Goal: Information Seeking & Learning: Learn about a topic

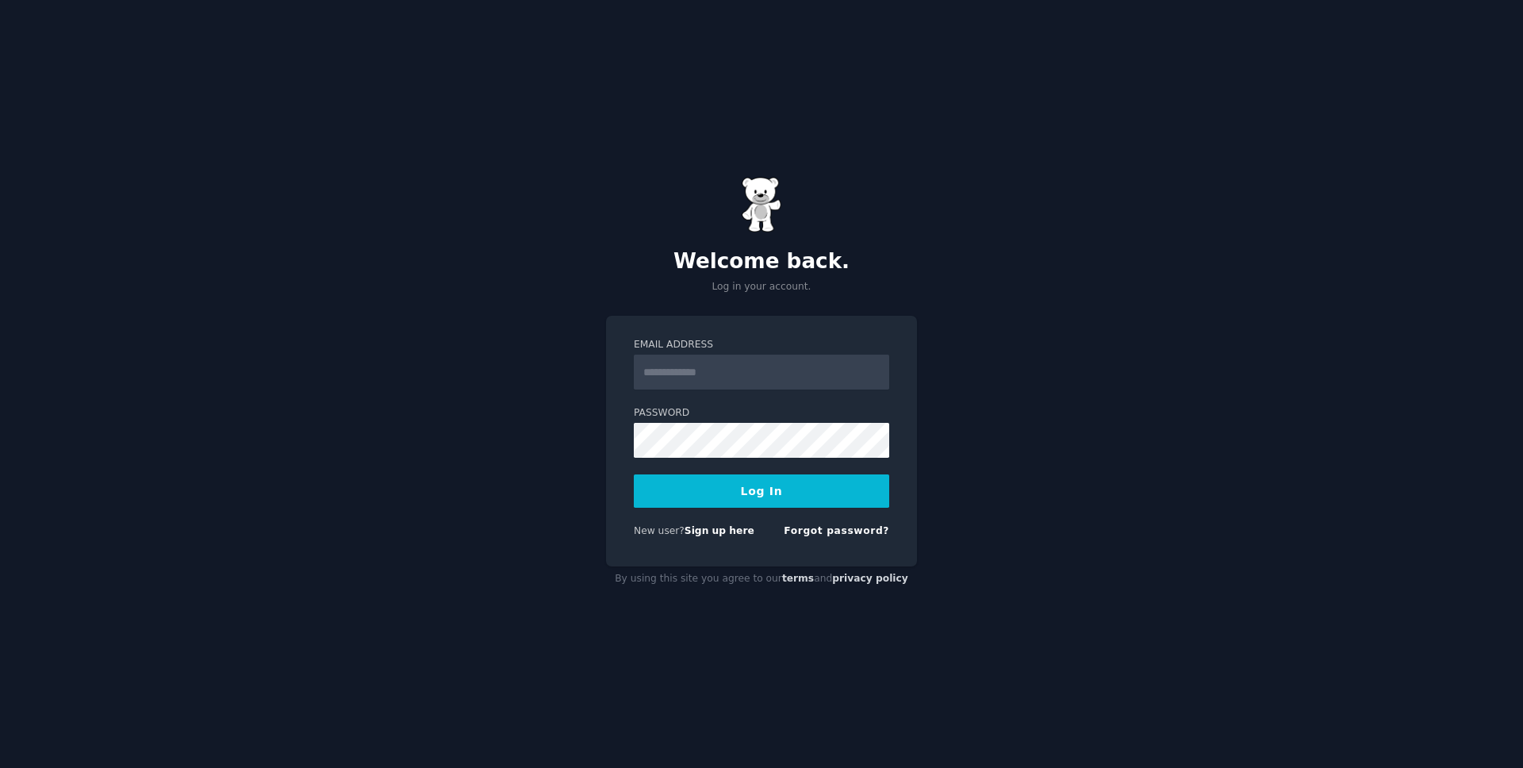
click at [0, 767] on com-1password-button at bounding box center [0, 768] width 0 height 0
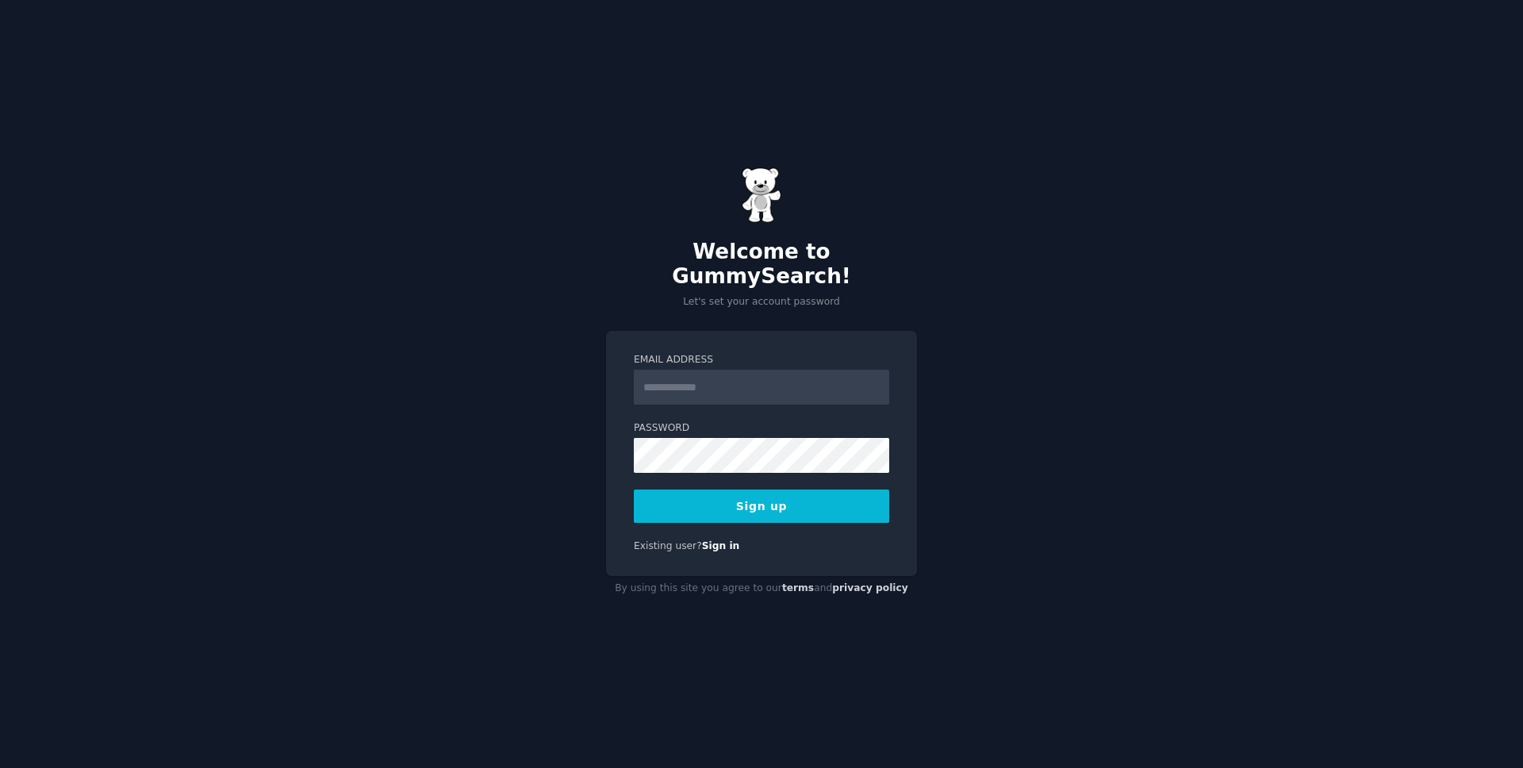
click at [663, 377] on input "Email Address" at bounding box center [761, 387] width 255 height 35
type input "**********"
click at [973, 408] on div "**********" at bounding box center [761, 384] width 1523 height 768
click at [846, 489] on button "Sign up" at bounding box center [761, 505] width 255 height 33
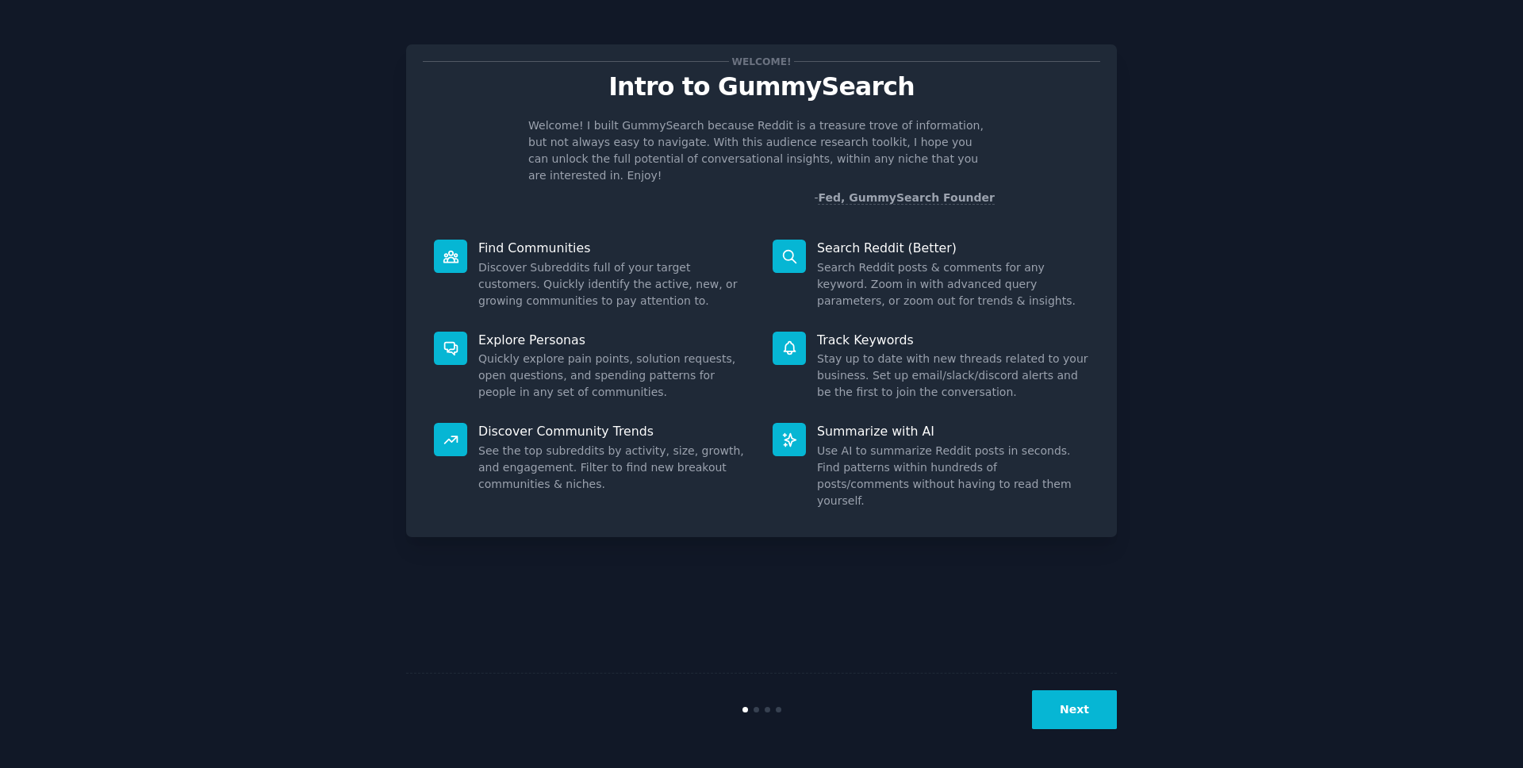
click at [1049, 703] on button "Next" at bounding box center [1074, 709] width 85 height 39
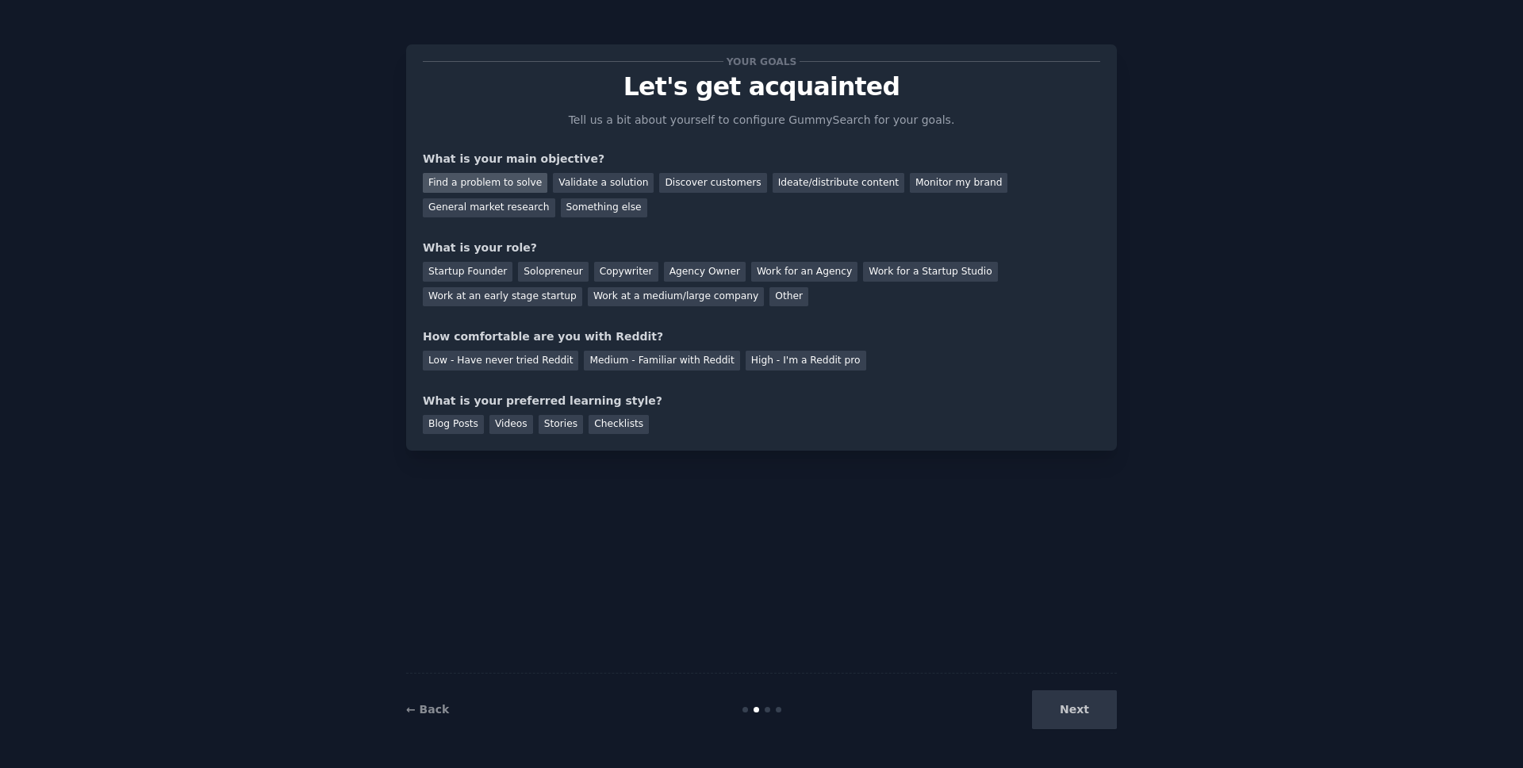
click at [497, 185] on div "Find a problem to solve" at bounding box center [485, 183] width 125 height 20
click at [498, 204] on div "General market research" at bounding box center [489, 208] width 132 height 20
click at [684, 290] on div "Work at a medium/large company" at bounding box center [676, 297] width 176 height 20
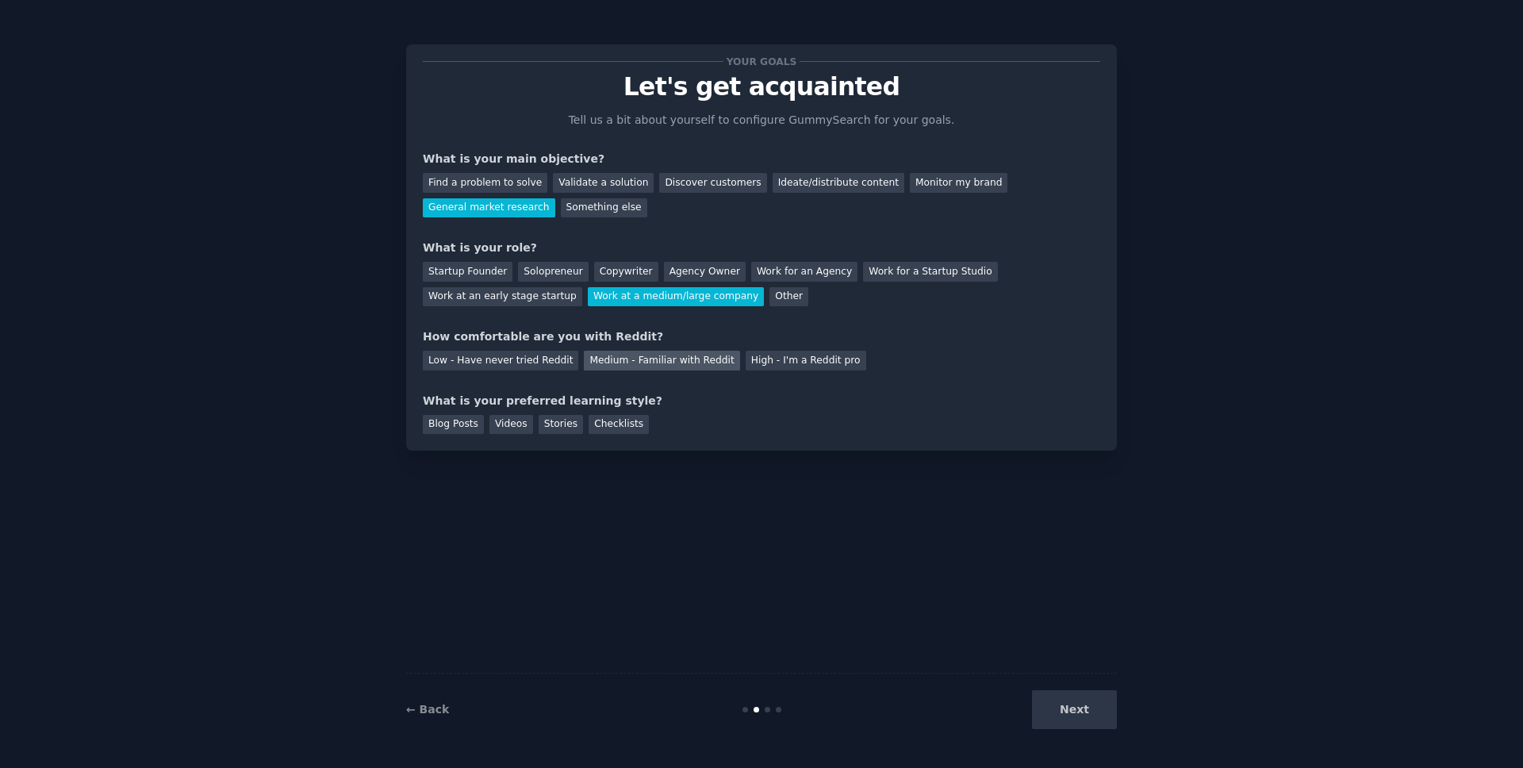
click at [623, 356] on div "Medium - Familiar with Reddit" at bounding box center [661, 361] width 155 height 20
click at [501, 420] on div "Videos" at bounding box center [511, 425] width 44 height 20
click at [1073, 712] on button "Next" at bounding box center [1074, 709] width 85 height 39
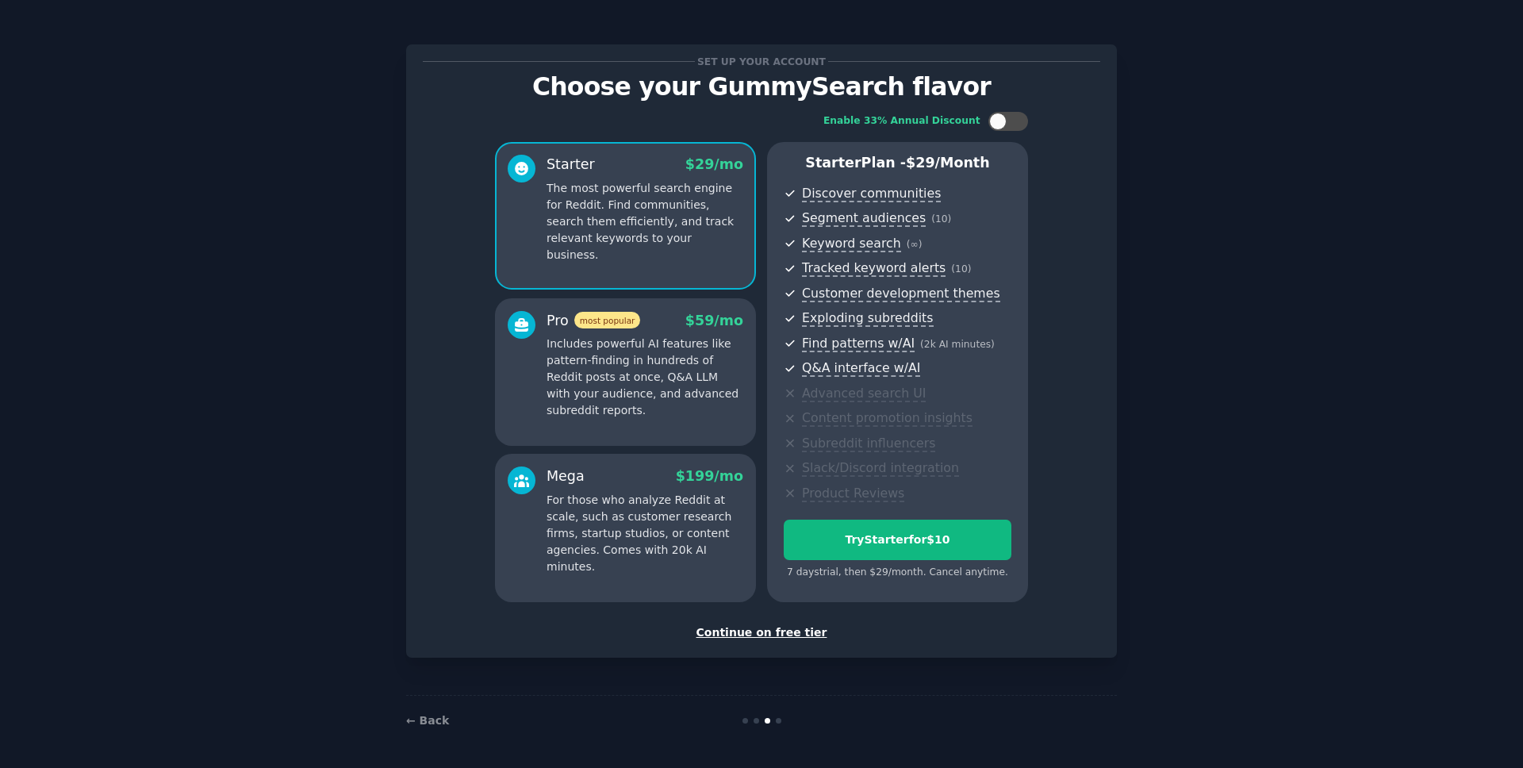
click at [770, 631] on div "Continue on free tier" at bounding box center [761, 632] width 677 height 17
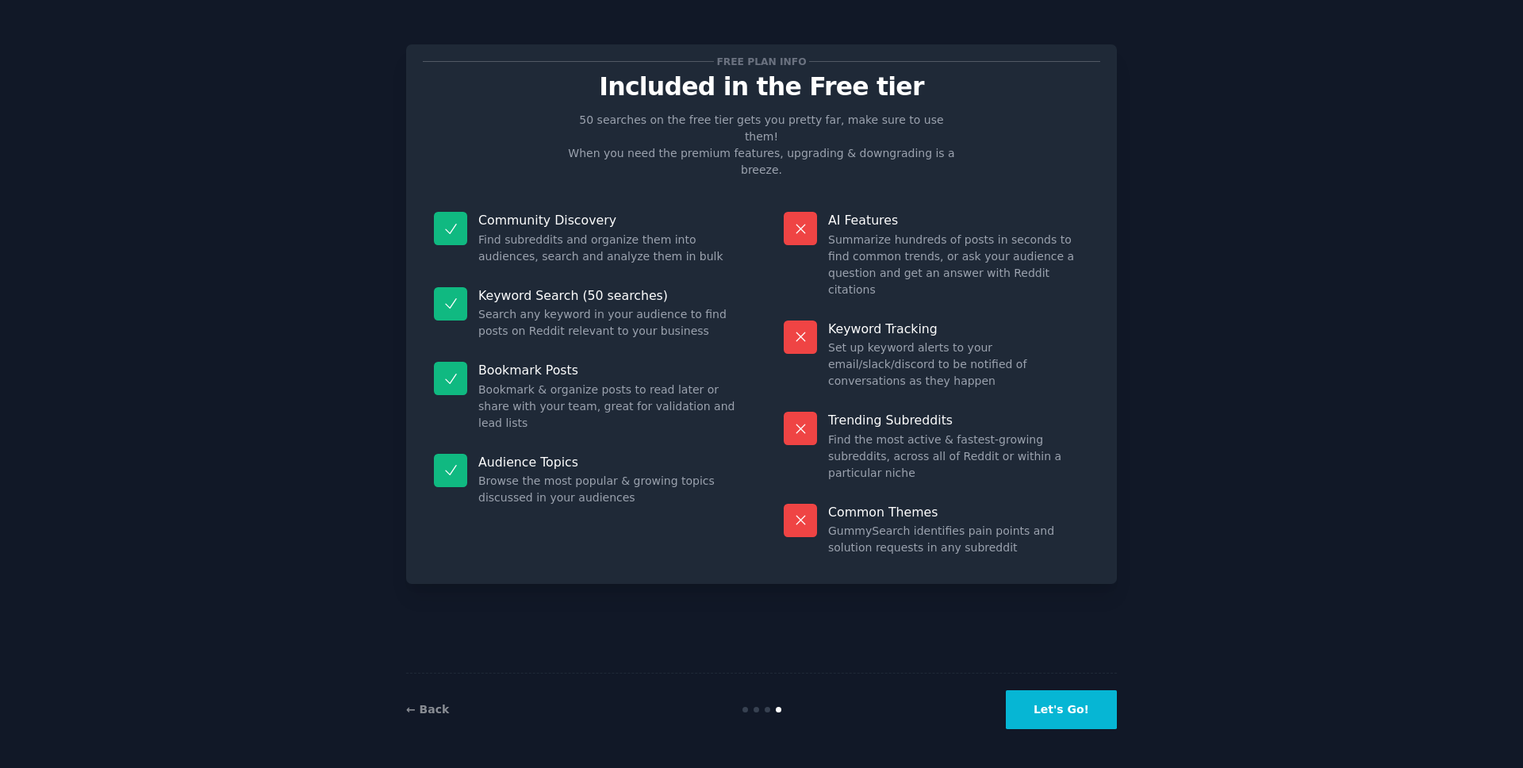
click at [1062, 711] on button "Let's Go!" at bounding box center [1061, 709] width 111 height 39
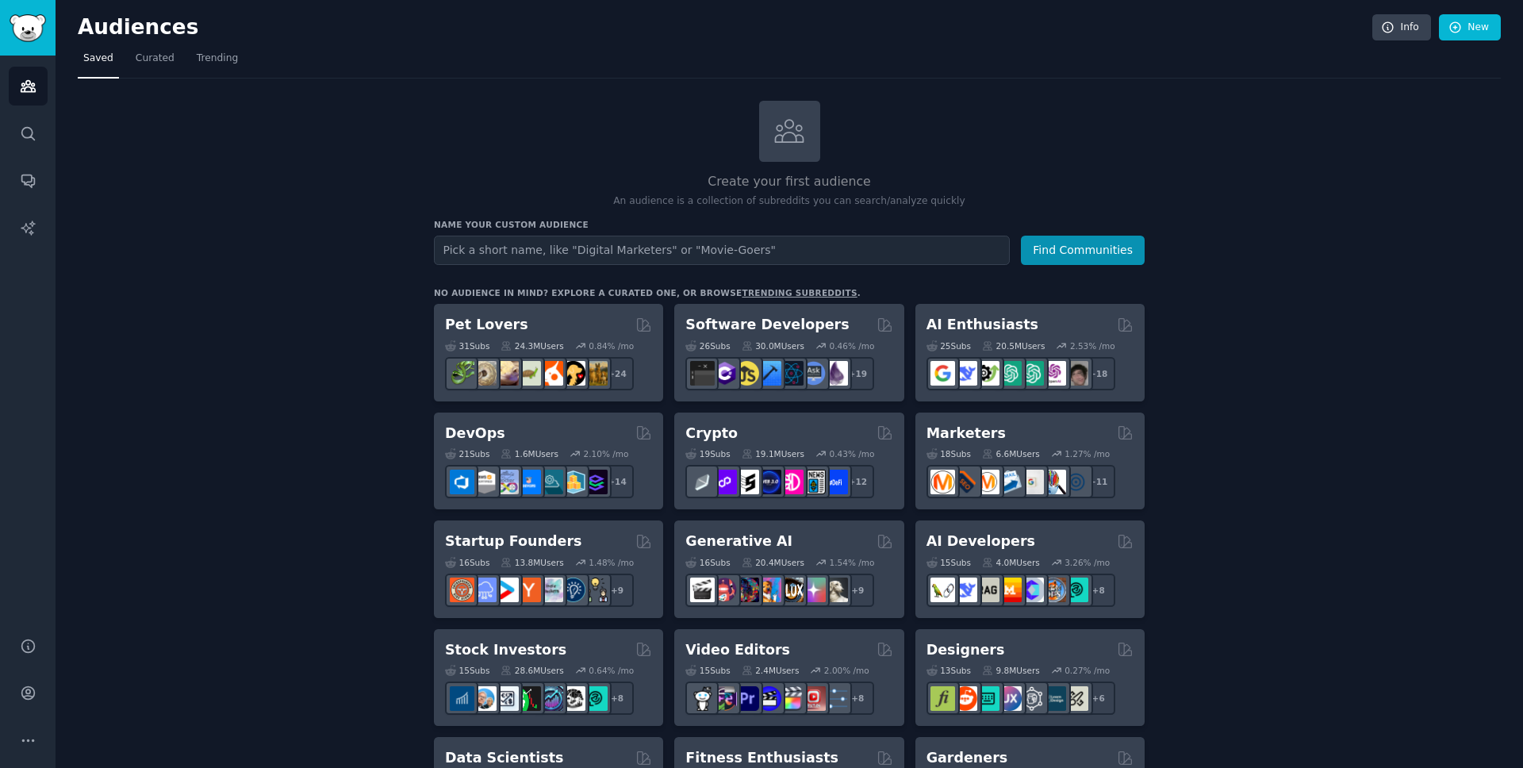
click at [516, 255] on input "text" at bounding box center [722, 250] width 576 height 29
type input "tax"
click at [1021, 236] on button "Find Communities" at bounding box center [1083, 250] width 124 height 29
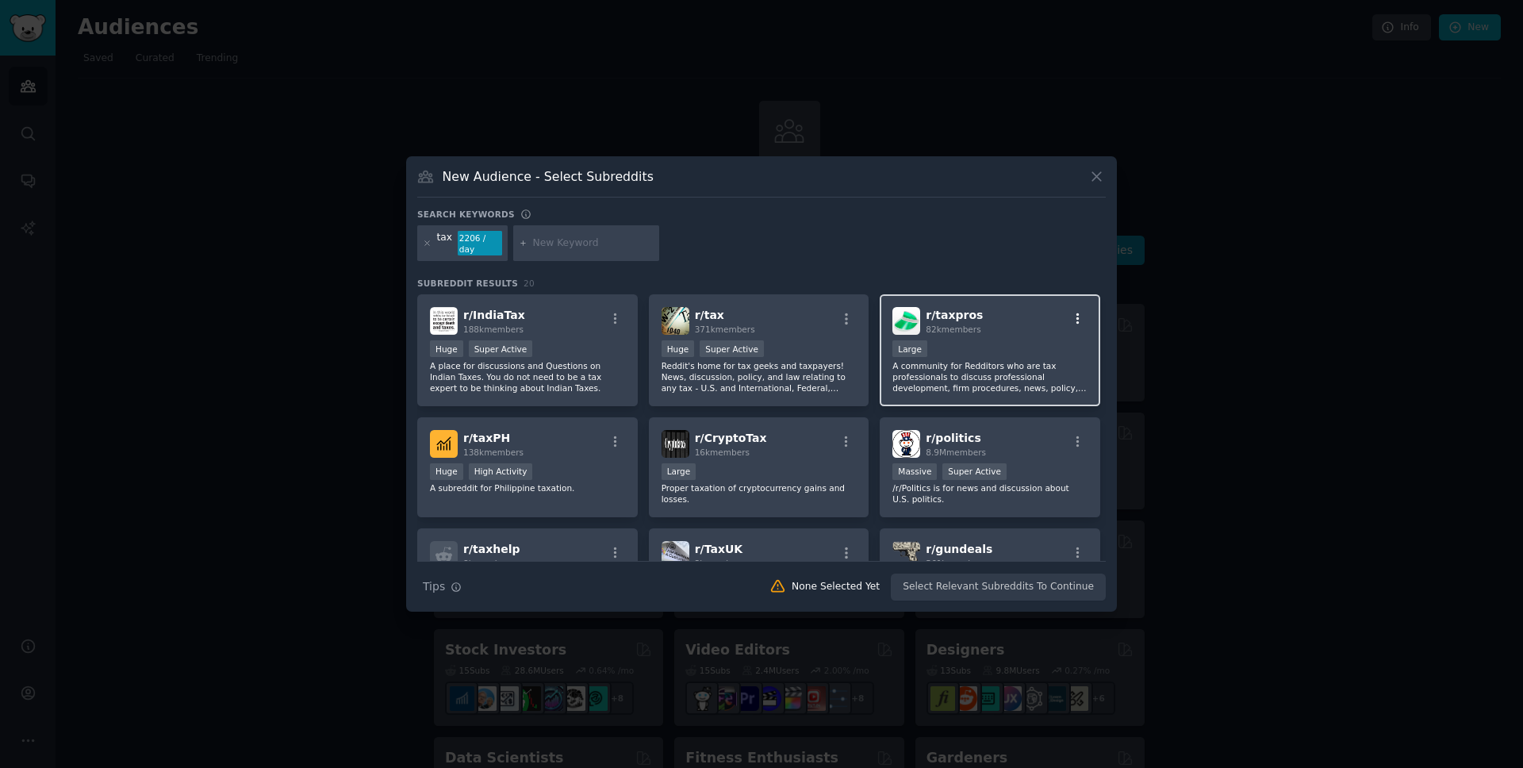
click at [1076, 320] on icon "button" at bounding box center [1078, 319] width 14 height 14
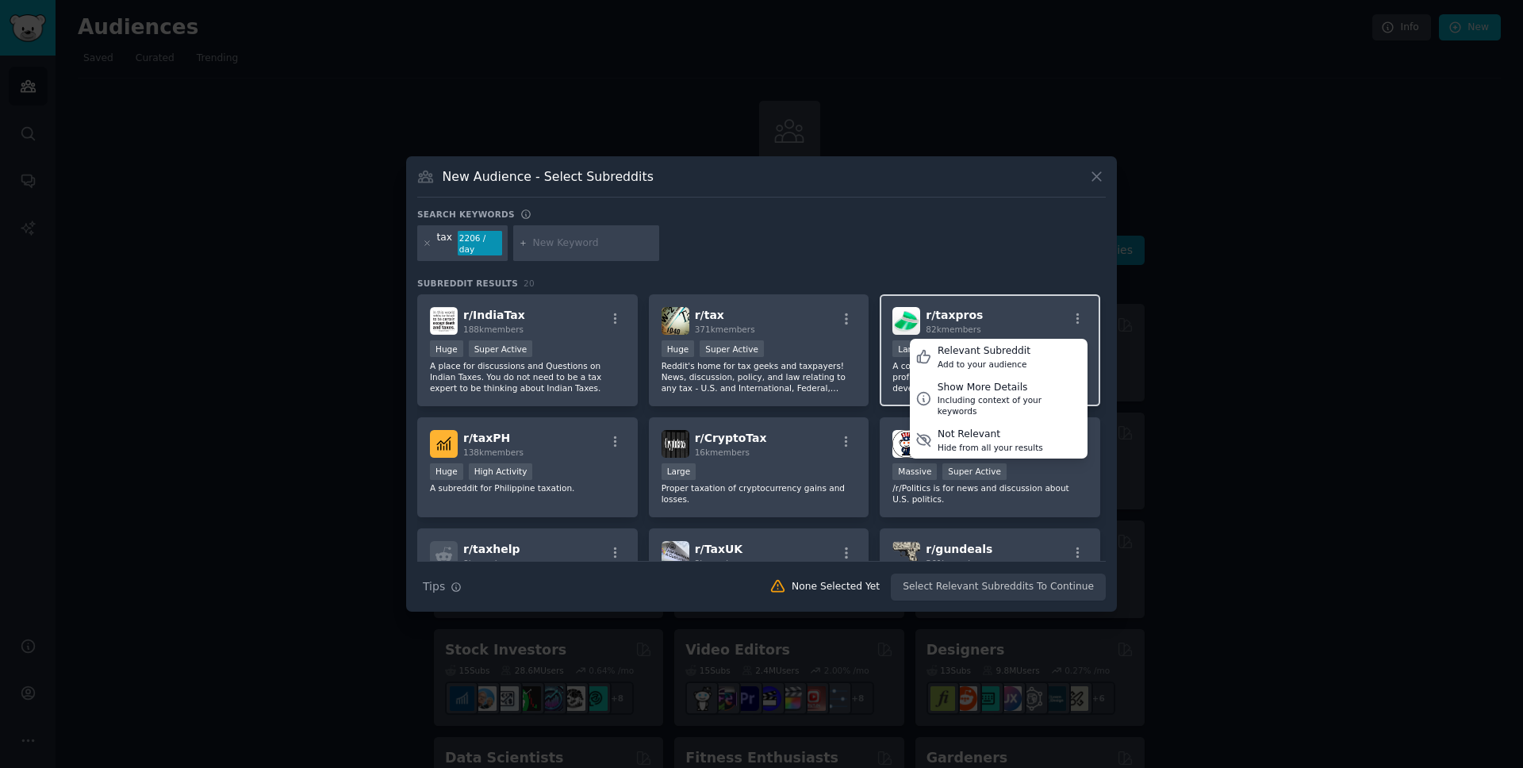
click at [1028, 316] on div "r/ taxpros 82k members Relevant Subreddit Add to your audience Show More Detail…" at bounding box center [989, 321] width 195 height 28
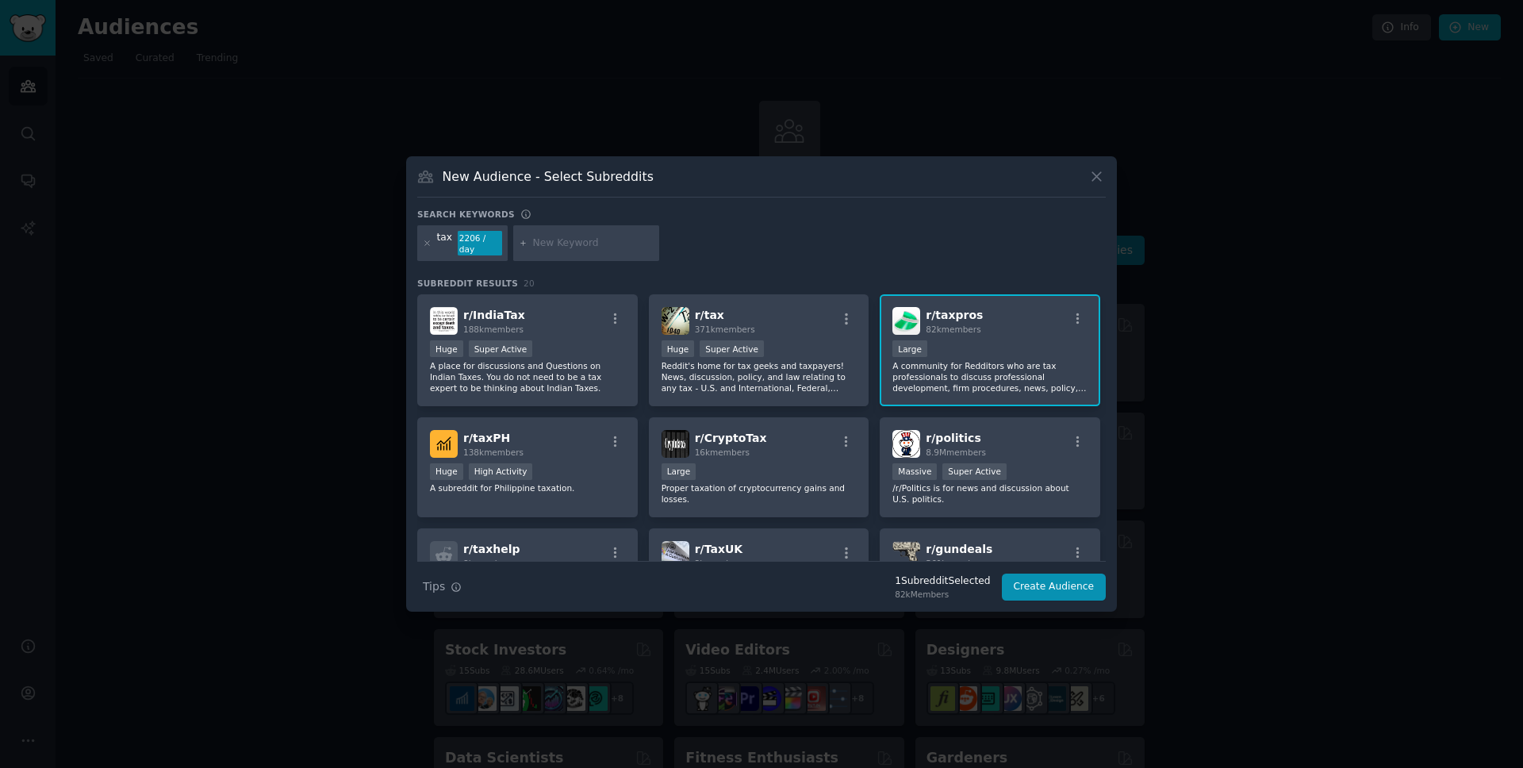
click at [1009, 318] on div "r/ taxpros 82k members" at bounding box center [989, 321] width 195 height 28
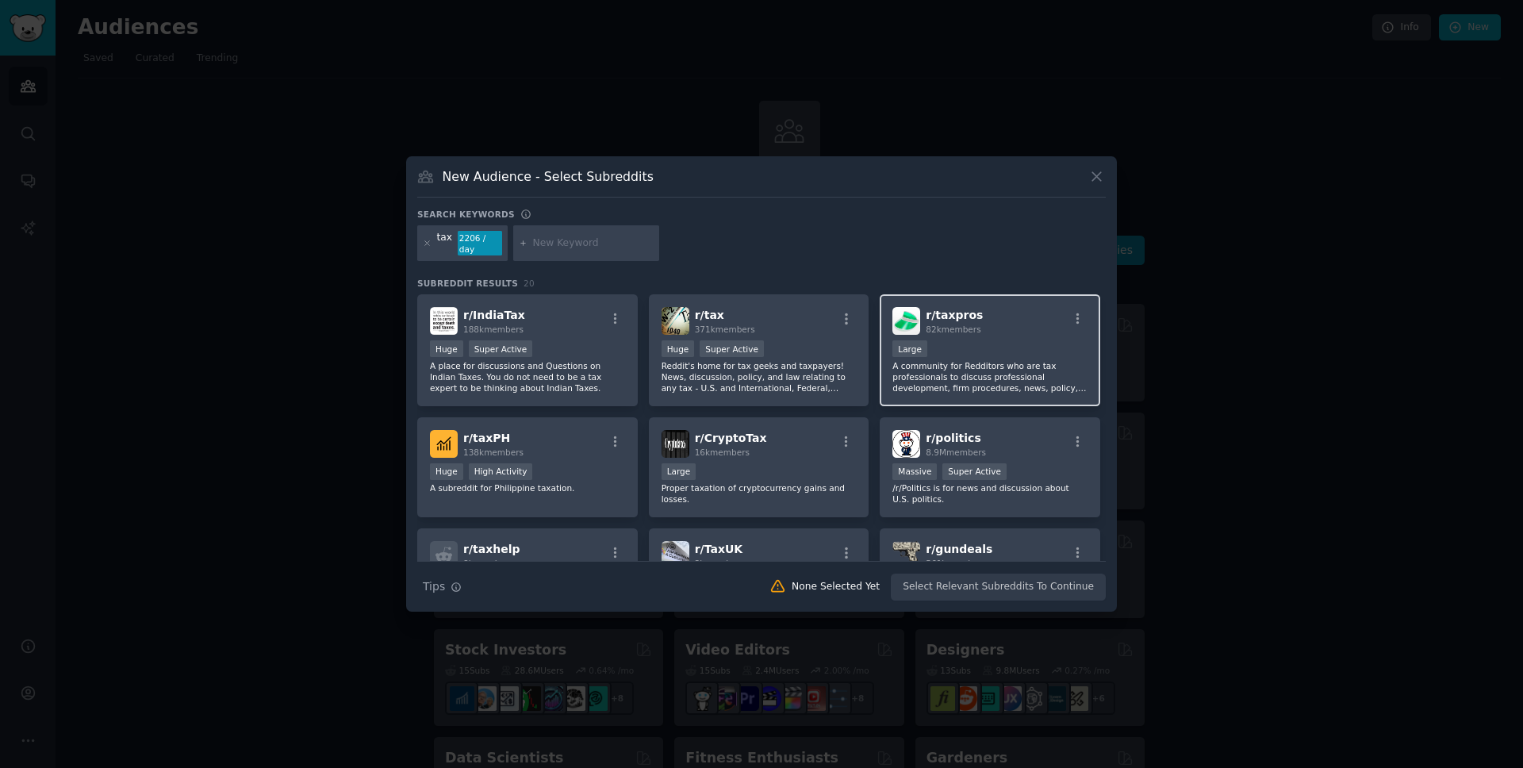
click at [1014, 342] on div "Large" at bounding box center [989, 350] width 195 height 20
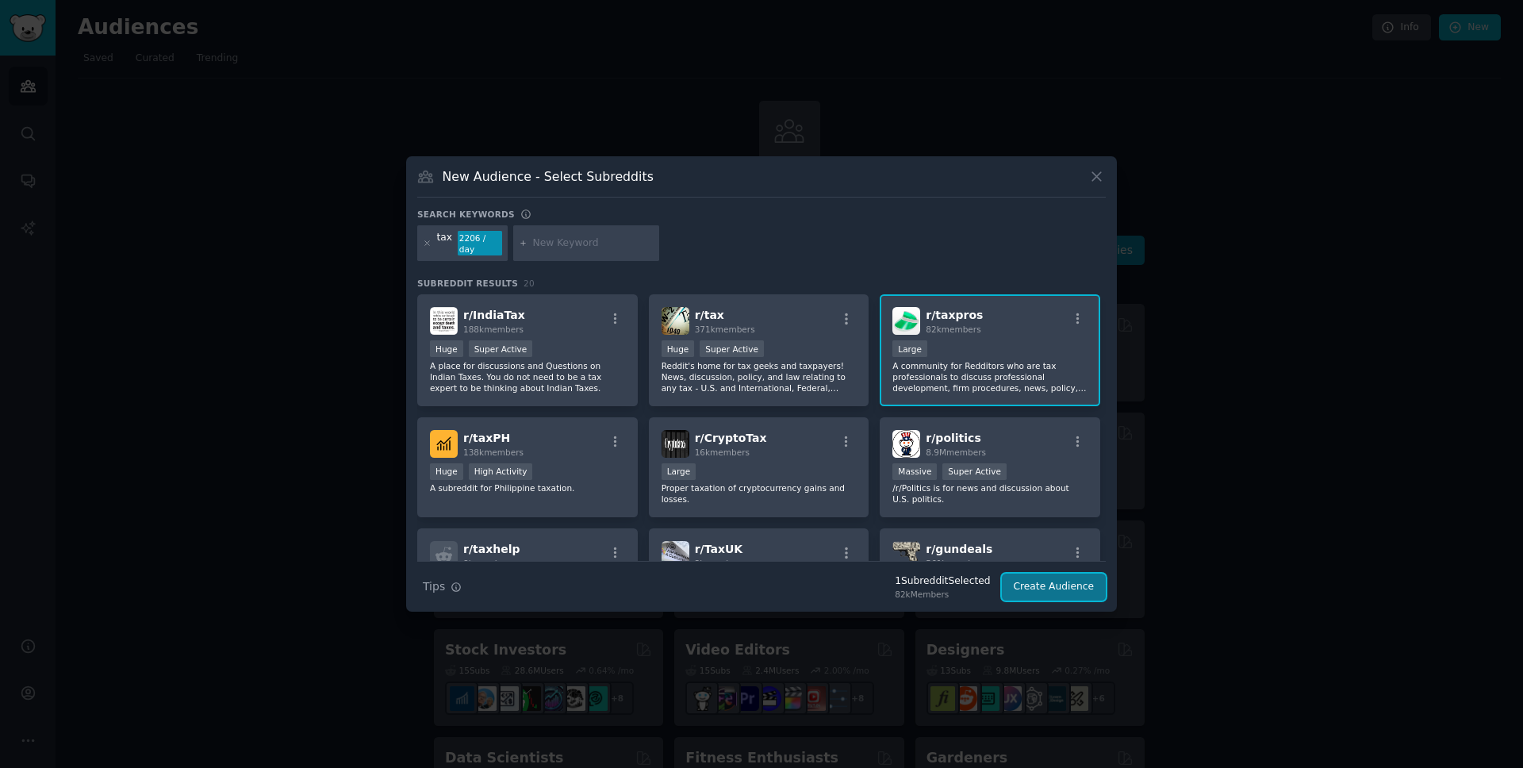
click at [1052, 592] on button "Create Audience" at bounding box center [1054, 586] width 105 height 27
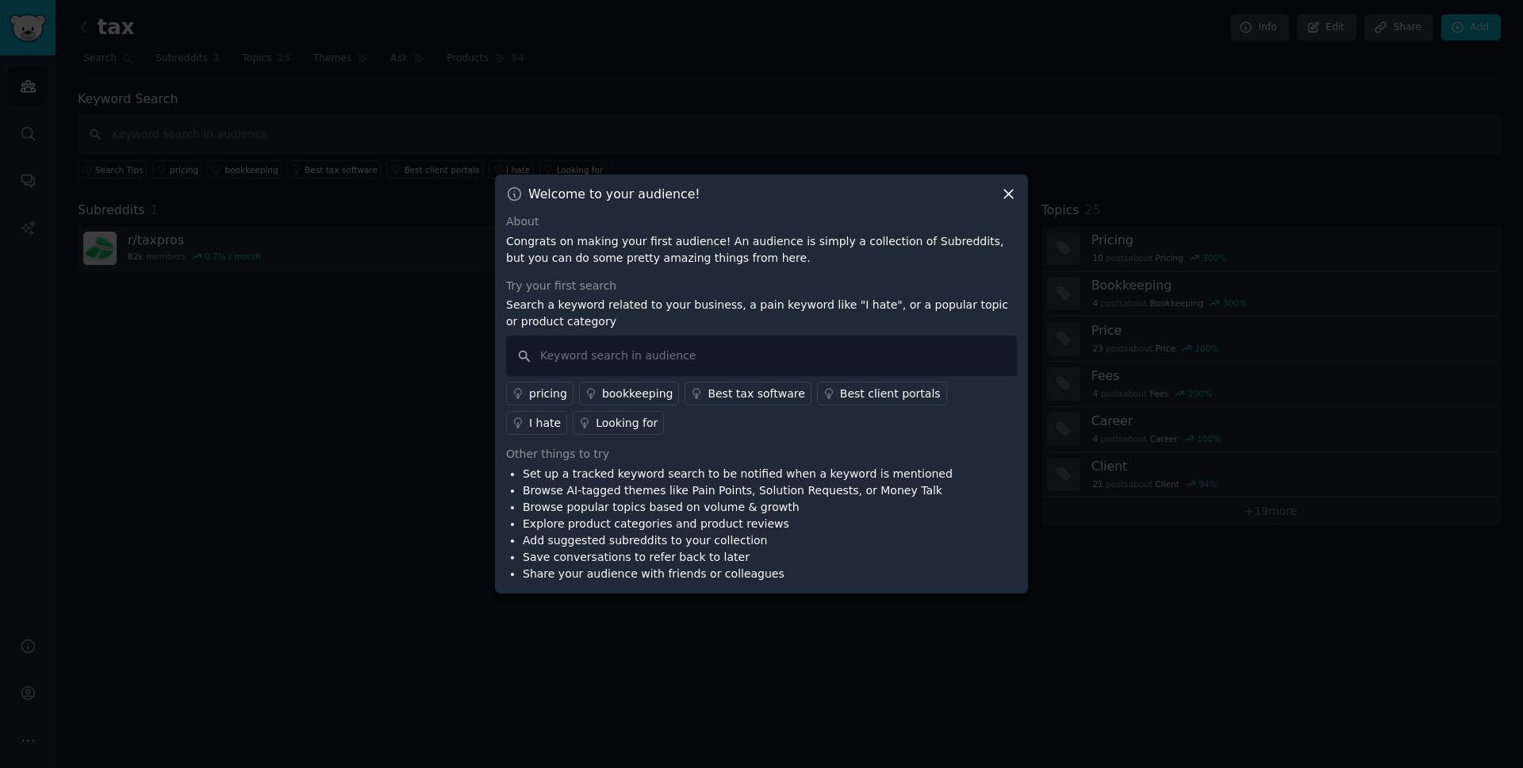
click at [551, 396] on div "pricing" at bounding box center [548, 394] width 38 height 17
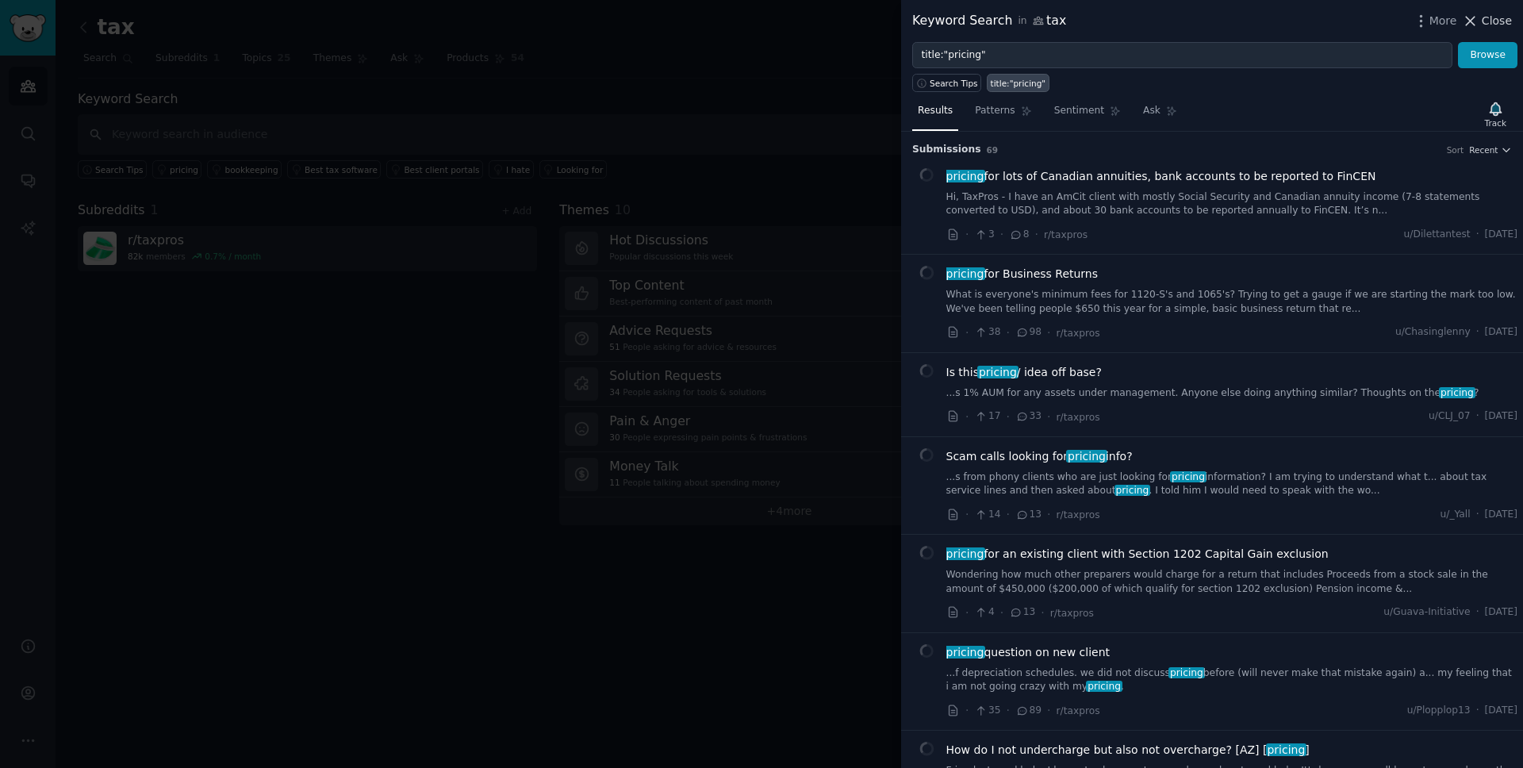
click at [1488, 21] on span "Close" at bounding box center [1497, 21] width 30 height 17
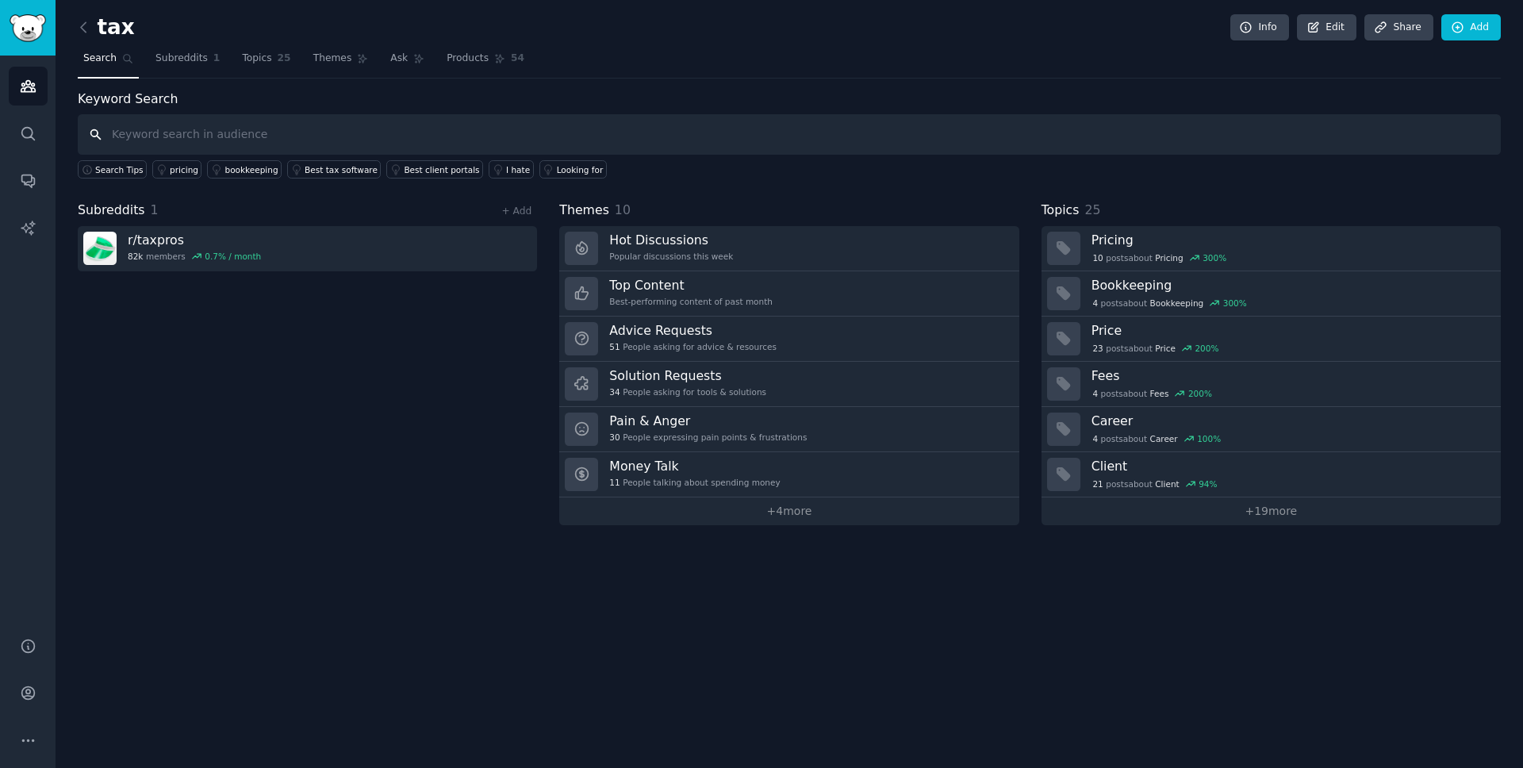
click at [184, 149] on input "text" at bounding box center [789, 134] width 1423 height 40
click at [165, 124] on input "text" at bounding box center [789, 134] width 1423 height 40
type input "s"
type input "AI"
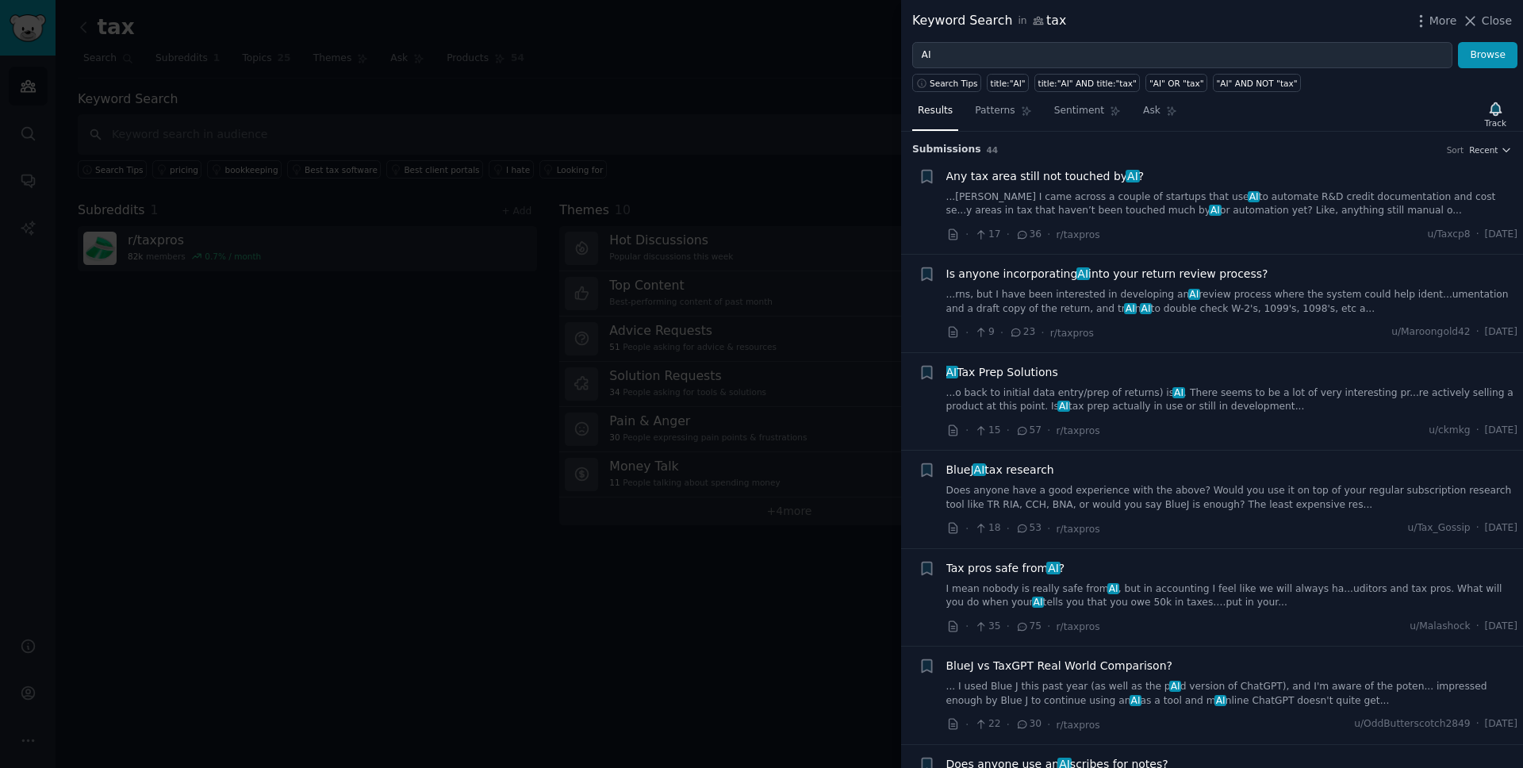
click at [1249, 276] on span "Is anyone incorporating AI into your return review process?" at bounding box center [1107, 274] width 322 height 17
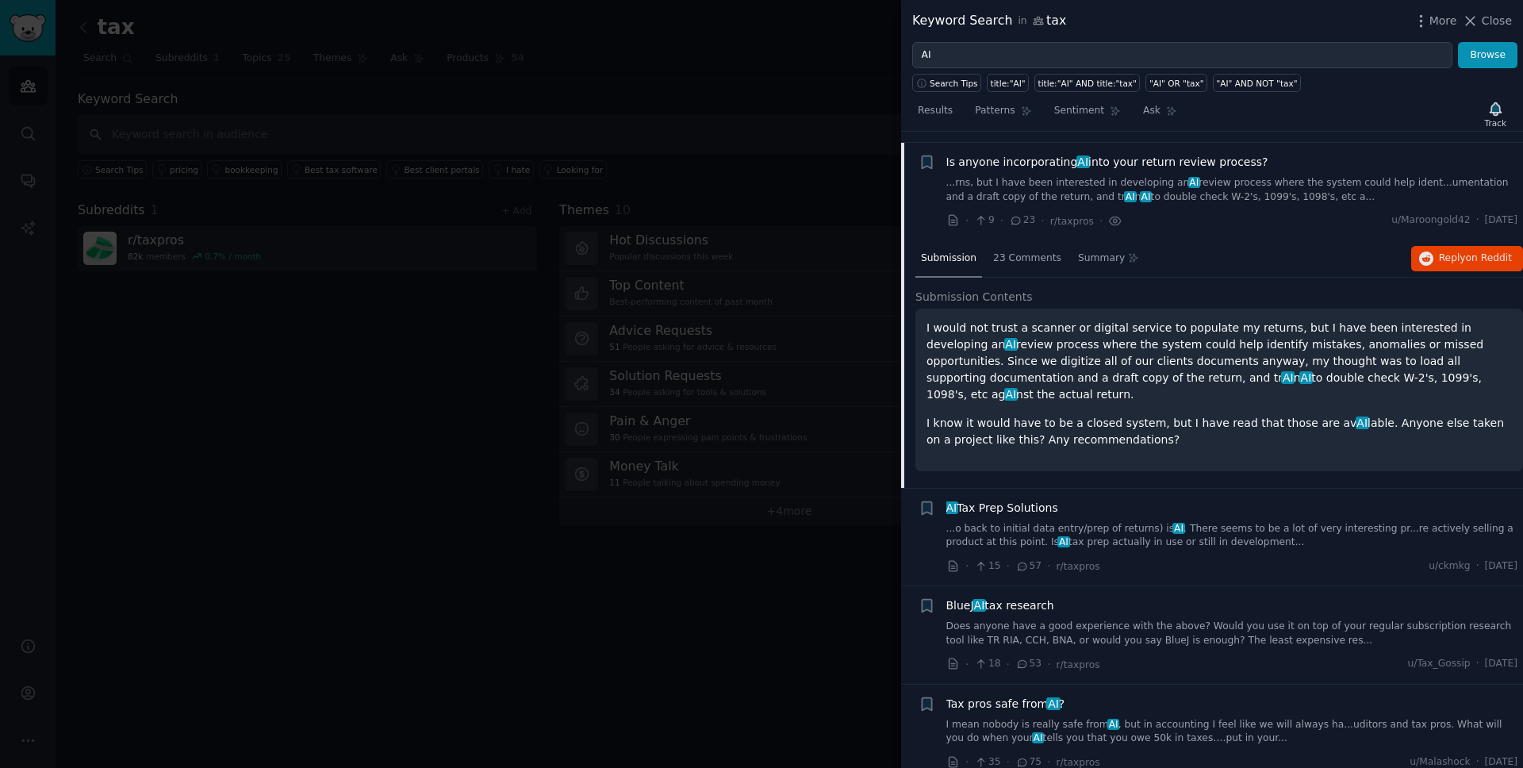
scroll to position [123, 0]
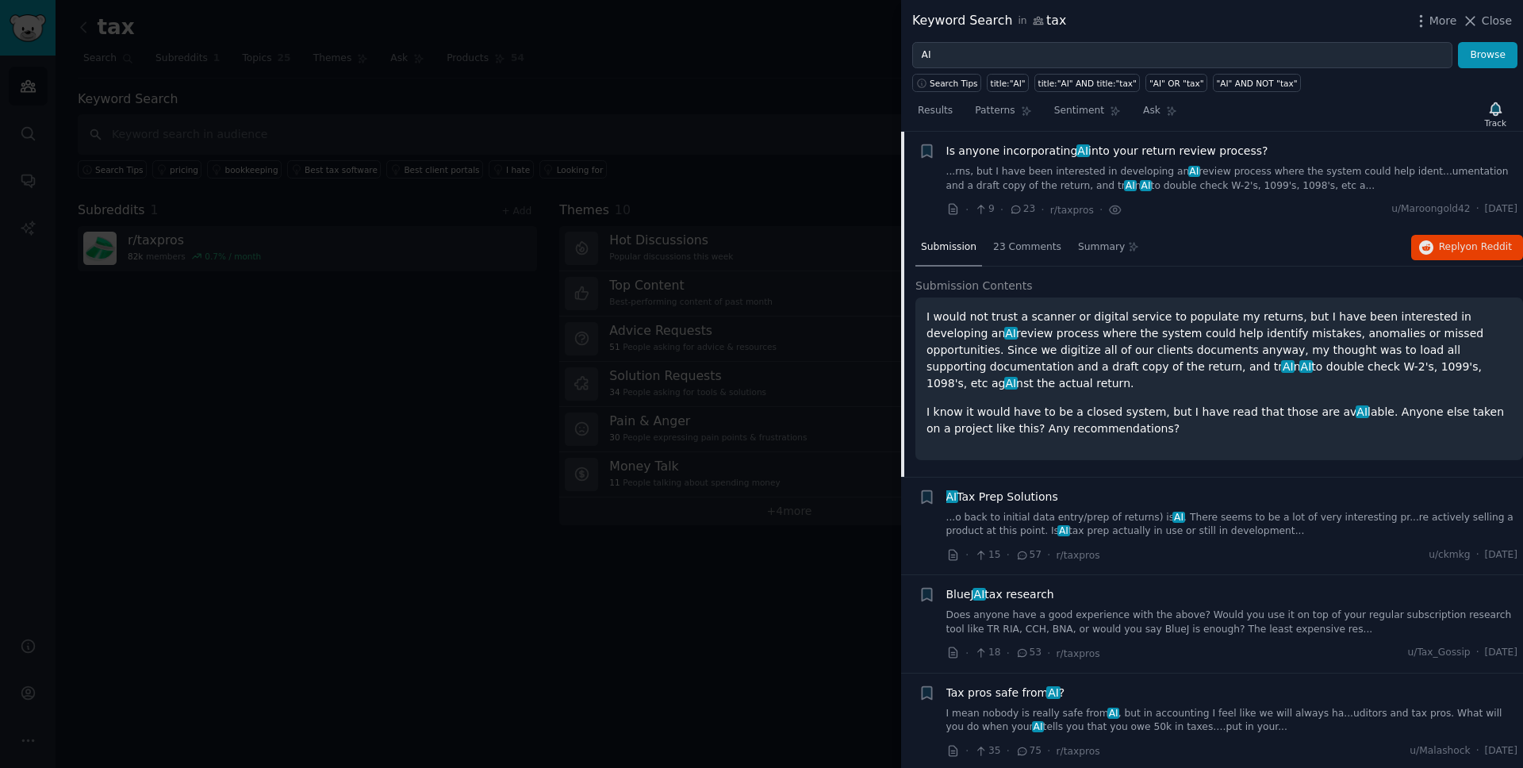
click at [1088, 511] on link "...o back to initial data entry/prep of returns) is AI . There seems to be a lo…" at bounding box center [1232, 525] width 572 height 28
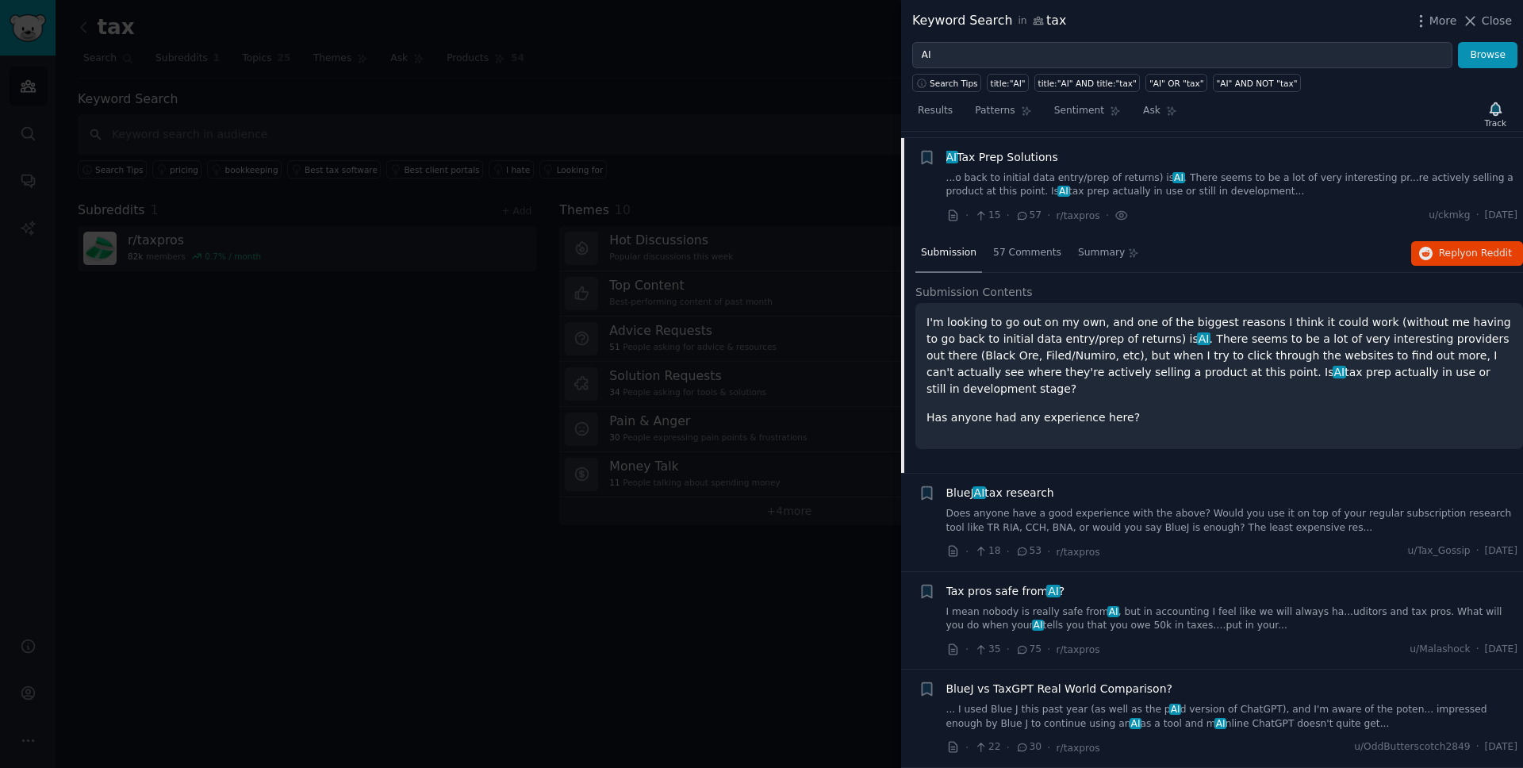
scroll to position [221, 0]
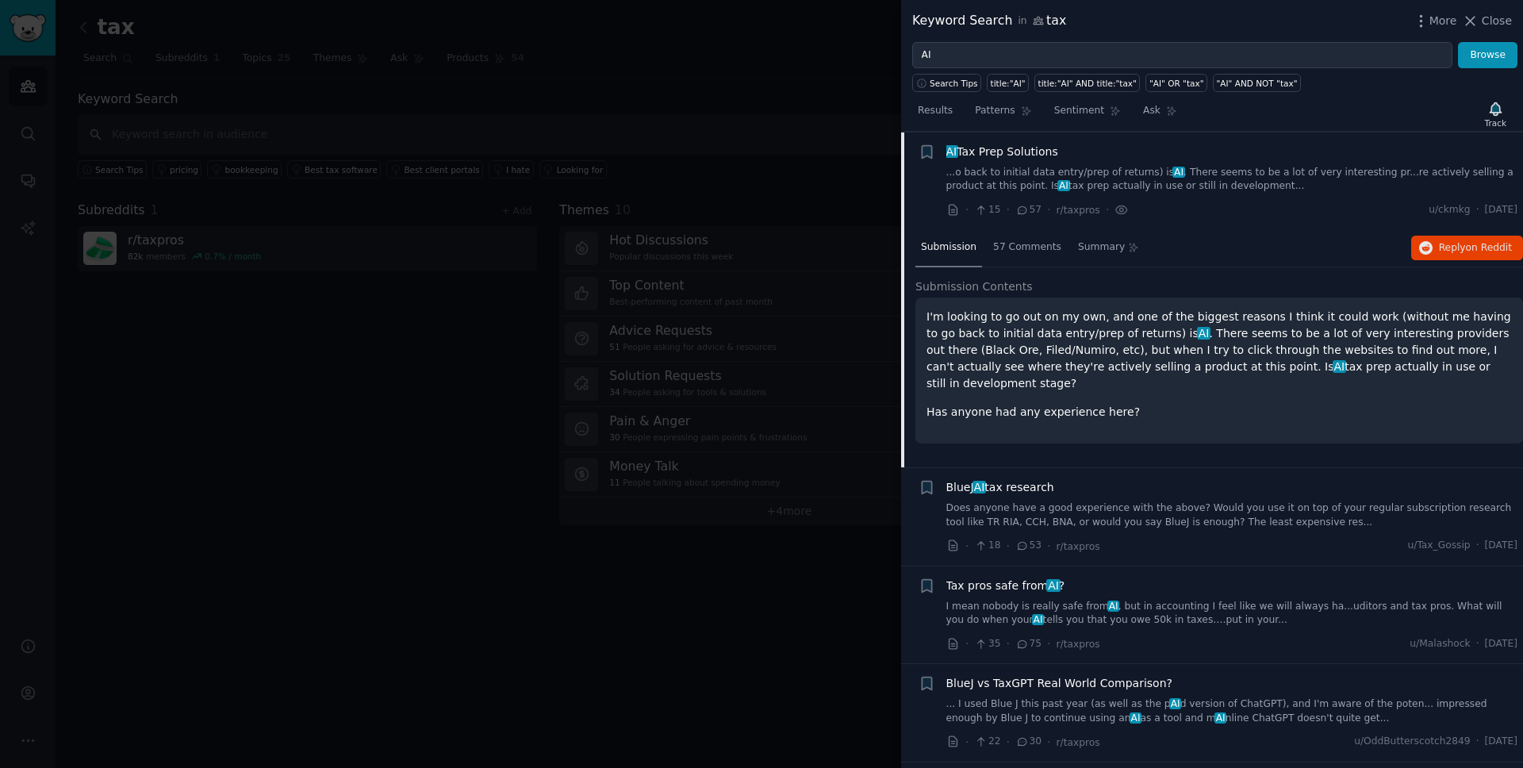
click at [1185, 366] on p "I'm looking to go out on my own, and one of the biggest reasons I think it coul…" at bounding box center [1218, 350] width 585 height 83
click at [1312, 352] on p "I'm looking to go out on my own, and one of the biggest reasons I think it coul…" at bounding box center [1218, 350] width 585 height 83
click at [1013, 250] on span "57 Comments" at bounding box center [1027, 247] width 68 height 14
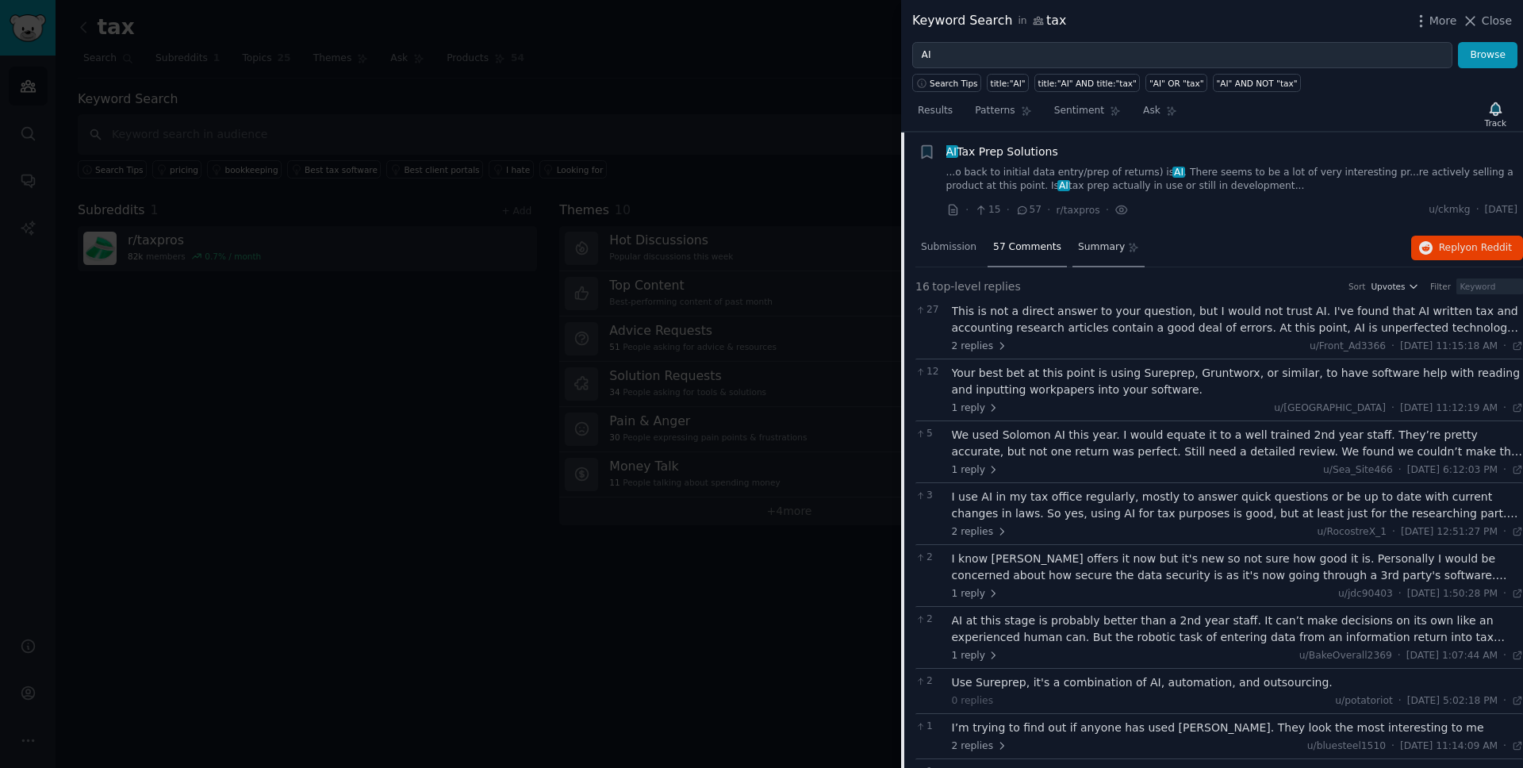
click at [1110, 242] on span "Summary" at bounding box center [1101, 247] width 47 height 14
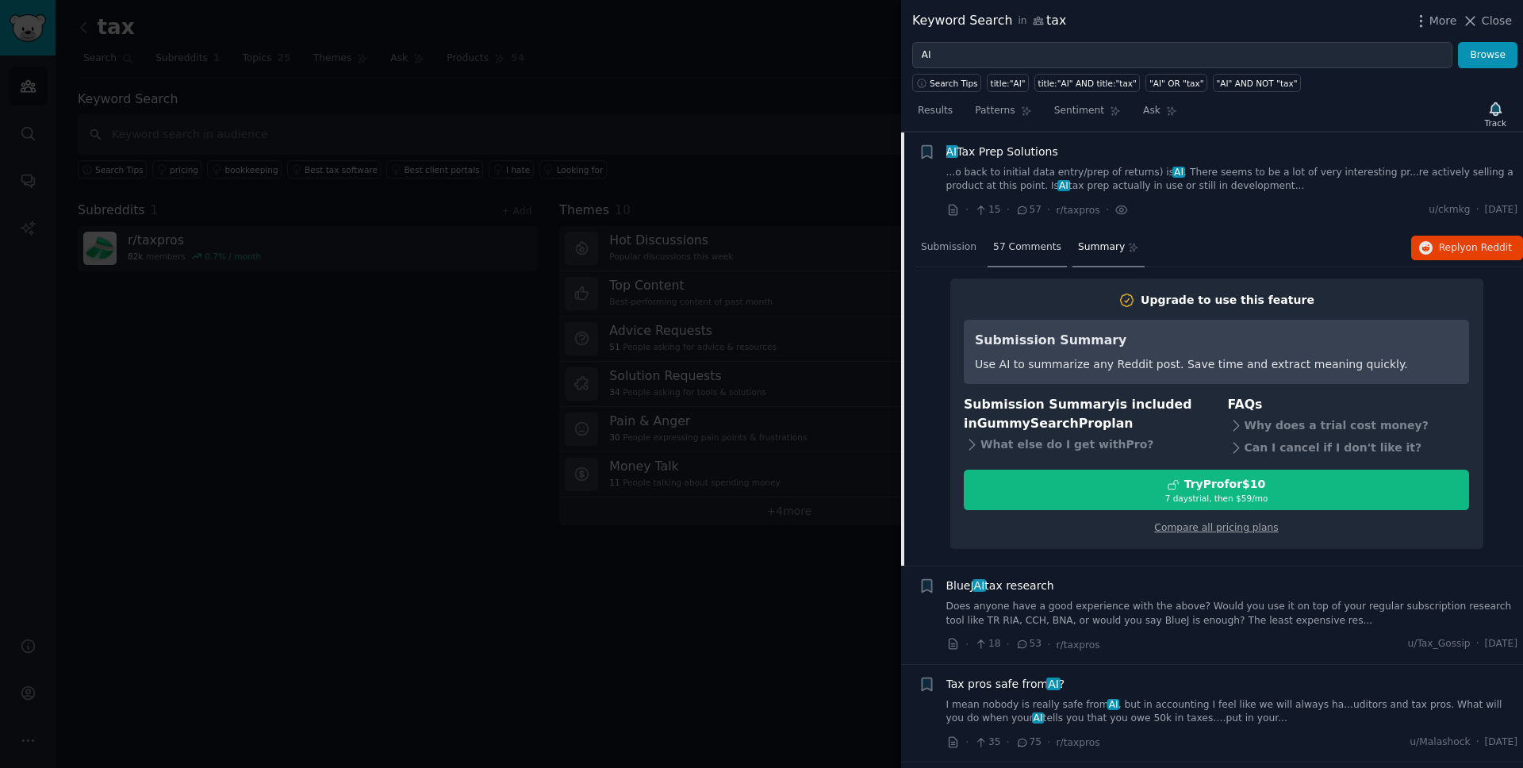
click at [1018, 254] on div "57 Comments" at bounding box center [1027, 248] width 79 height 38
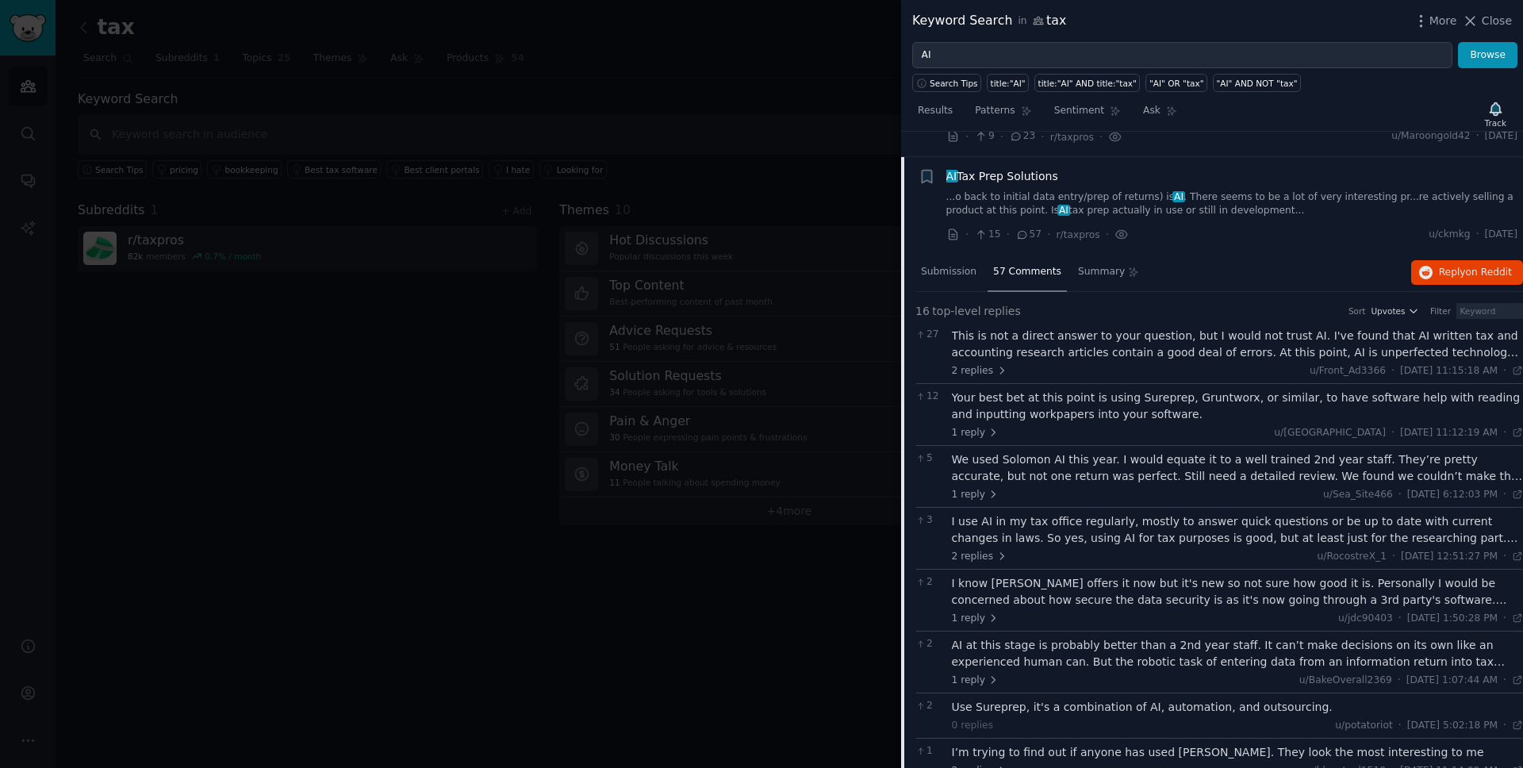
scroll to position [0, 0]
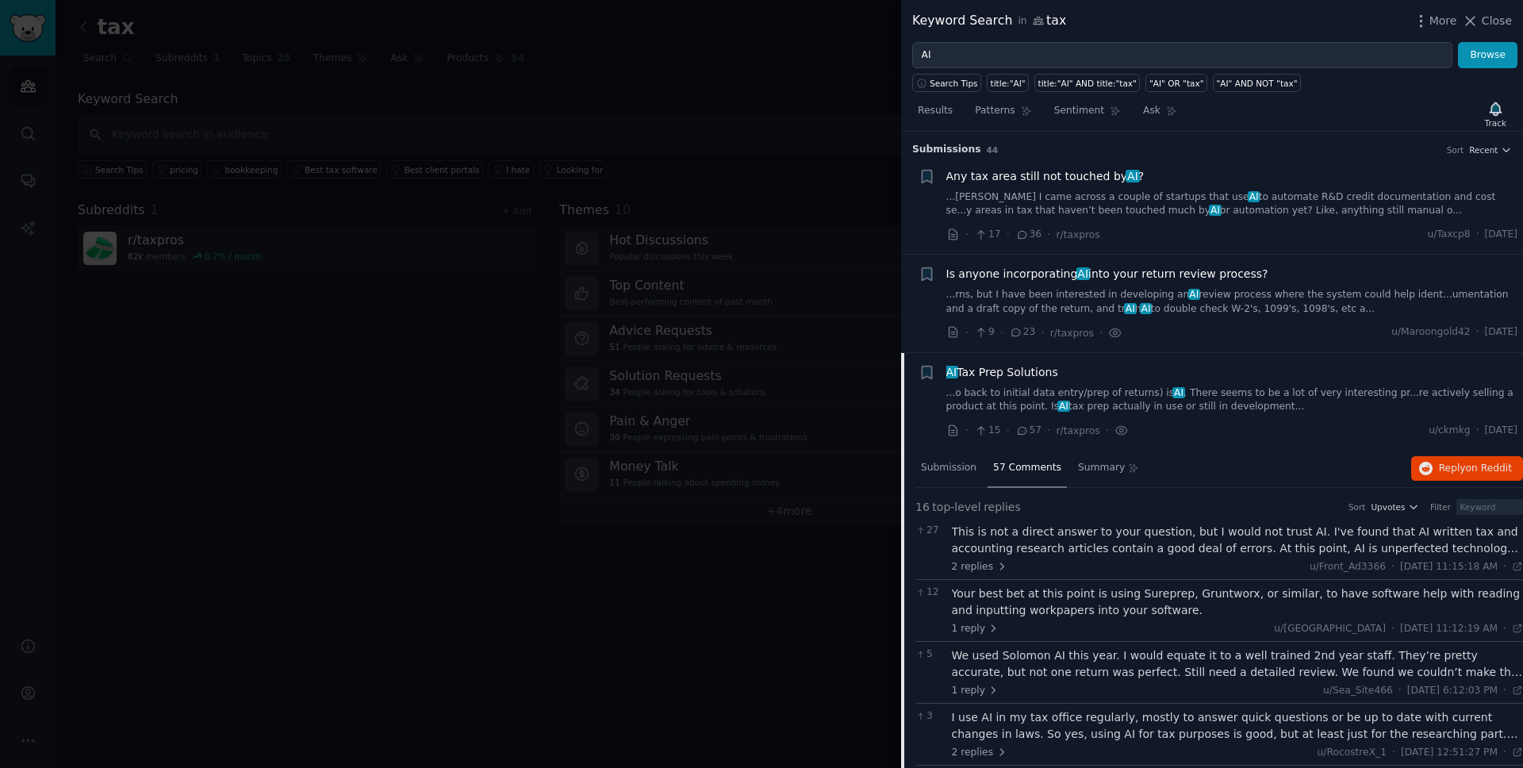
click at [857, 97] on div at bounding box center [761, 384] width 1523 height 768
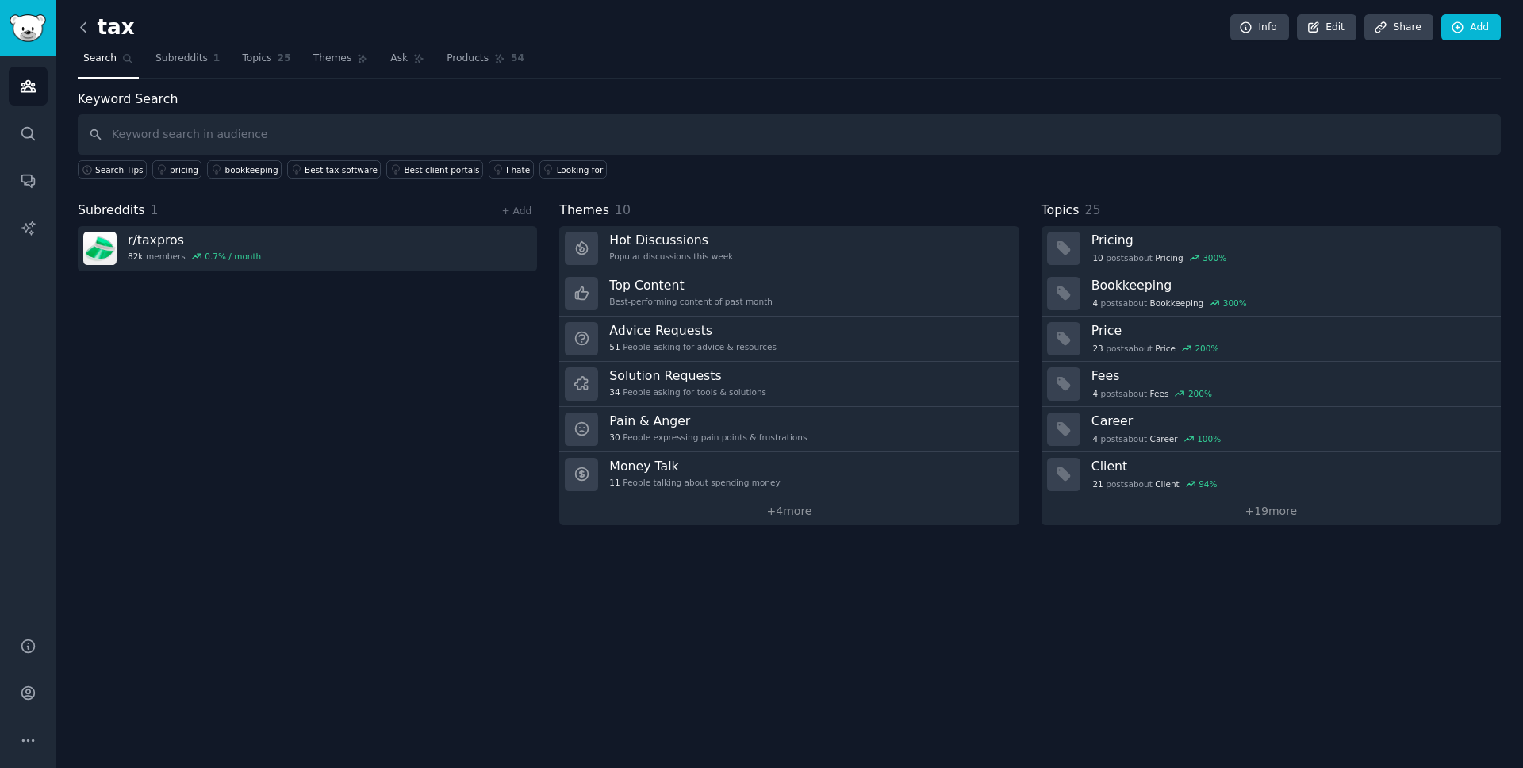
click at [81, 24] on icon at bounding box center [83, 27] width 17 height 17
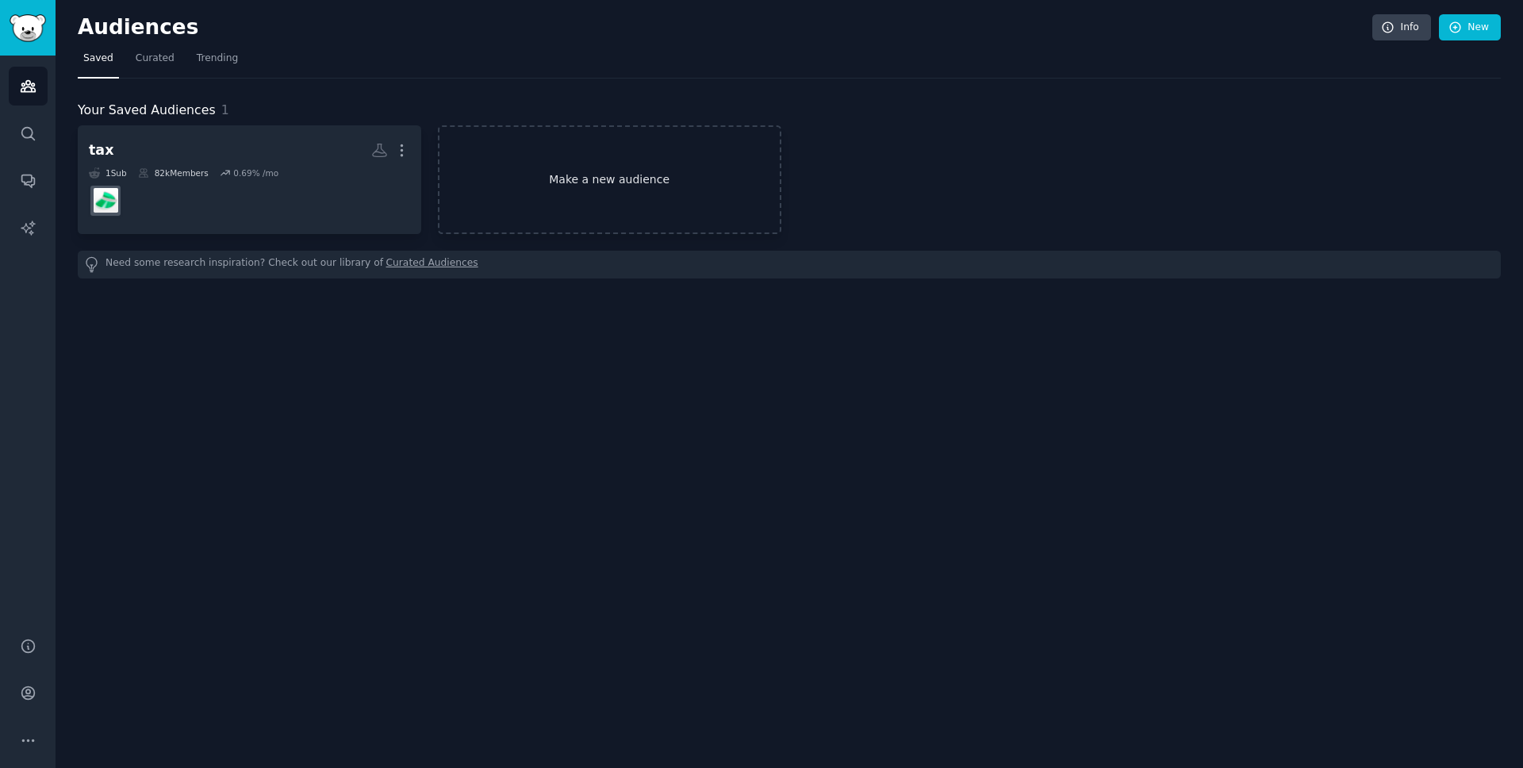
click at [507, 184] on link "Make a new audience" at bounding box center [609, 179] width 343 height 109
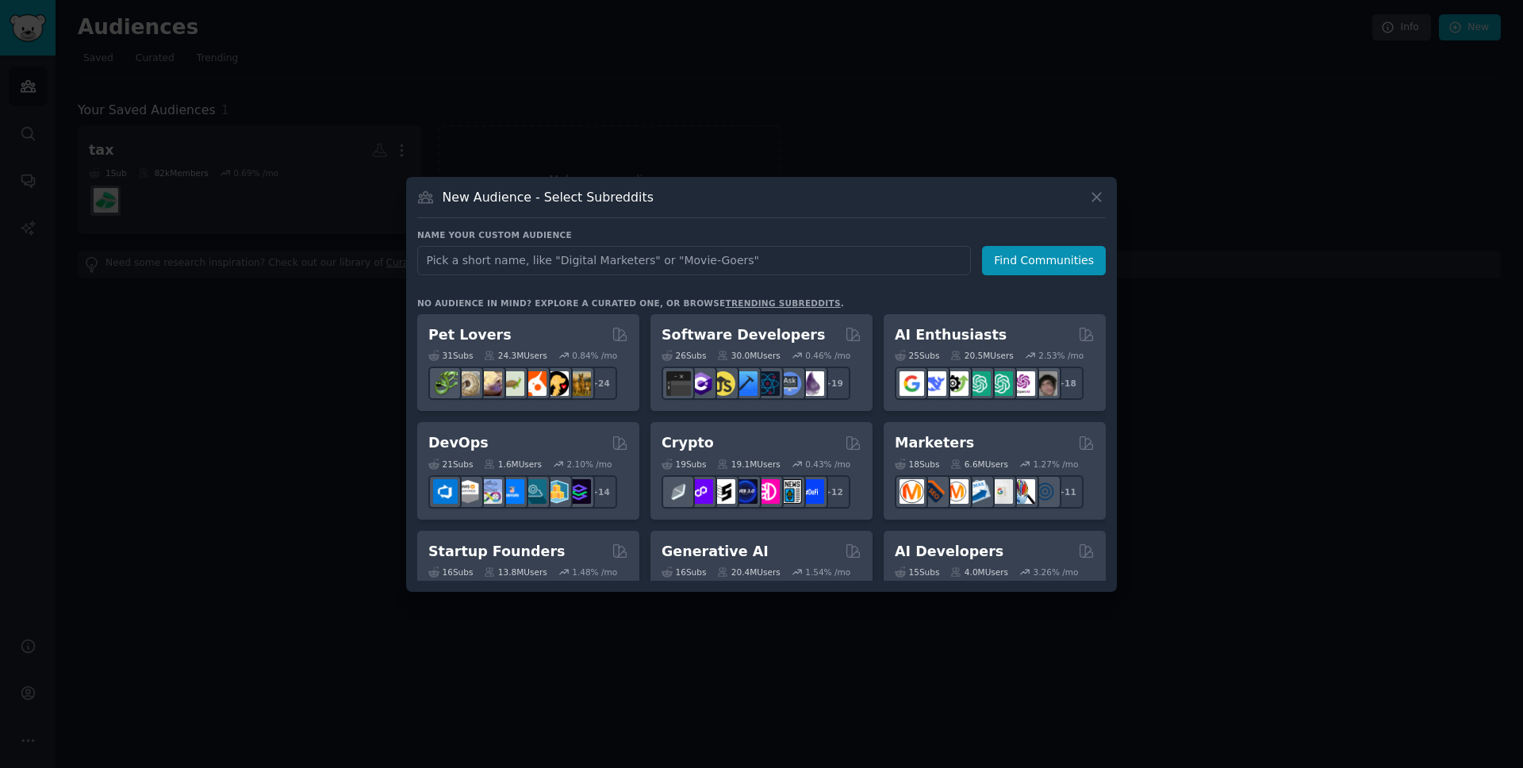
click at [589, 255] on input "text" at bounding box center [694, 260] width 554 height 29
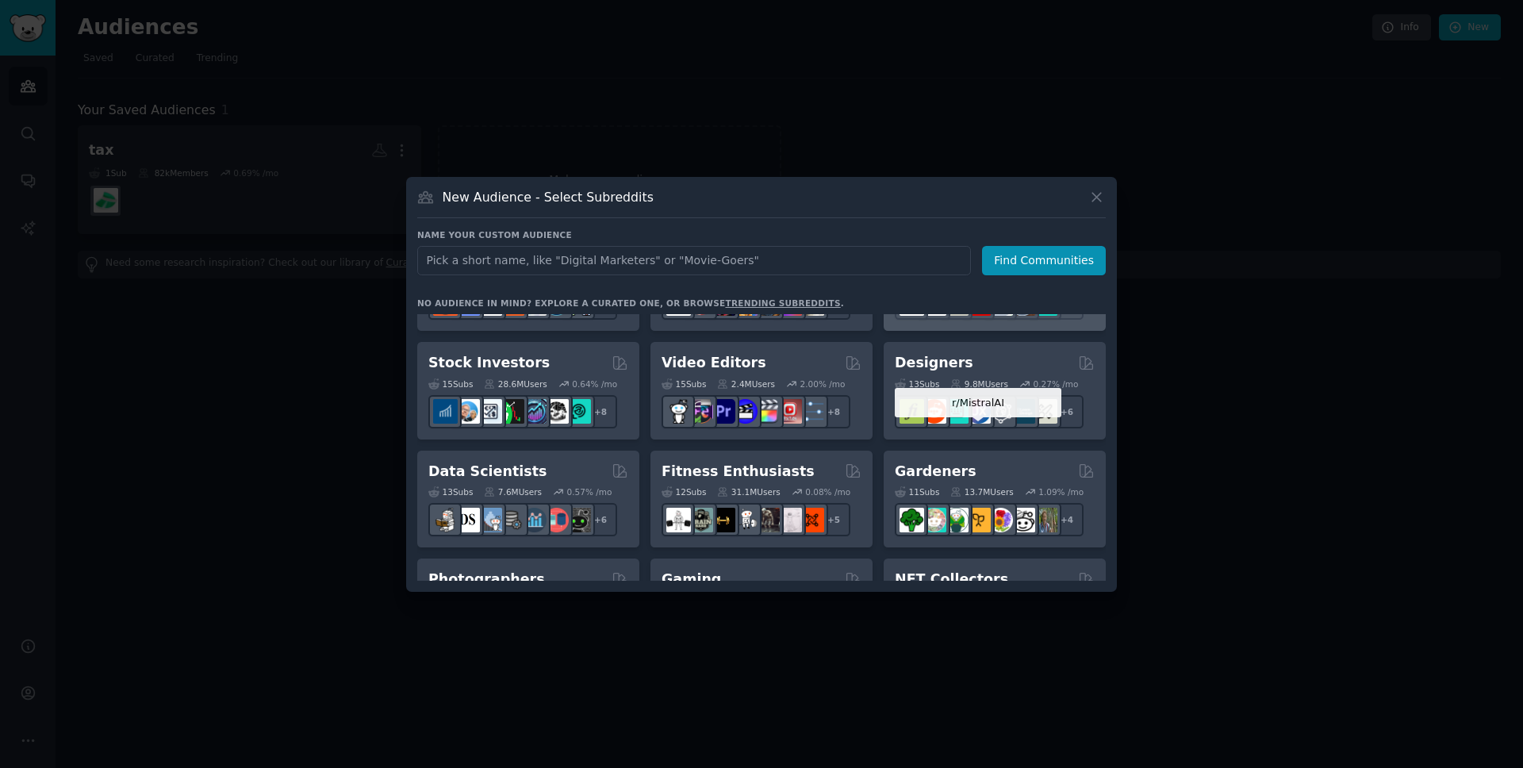
scroll to position [299, 0]
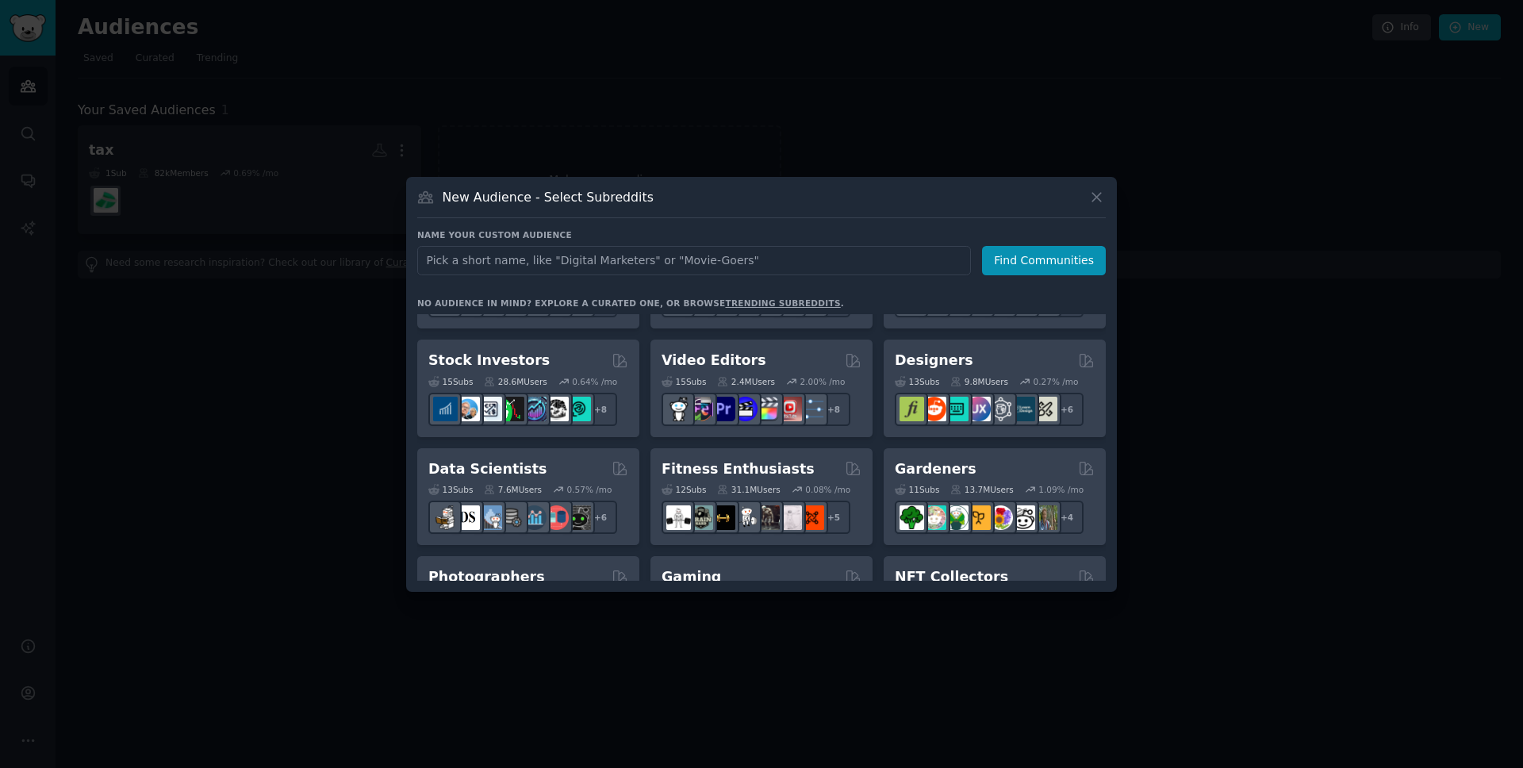
click at [649, 269] on input "text" at bounding box center [694, 260] width 554 height 29
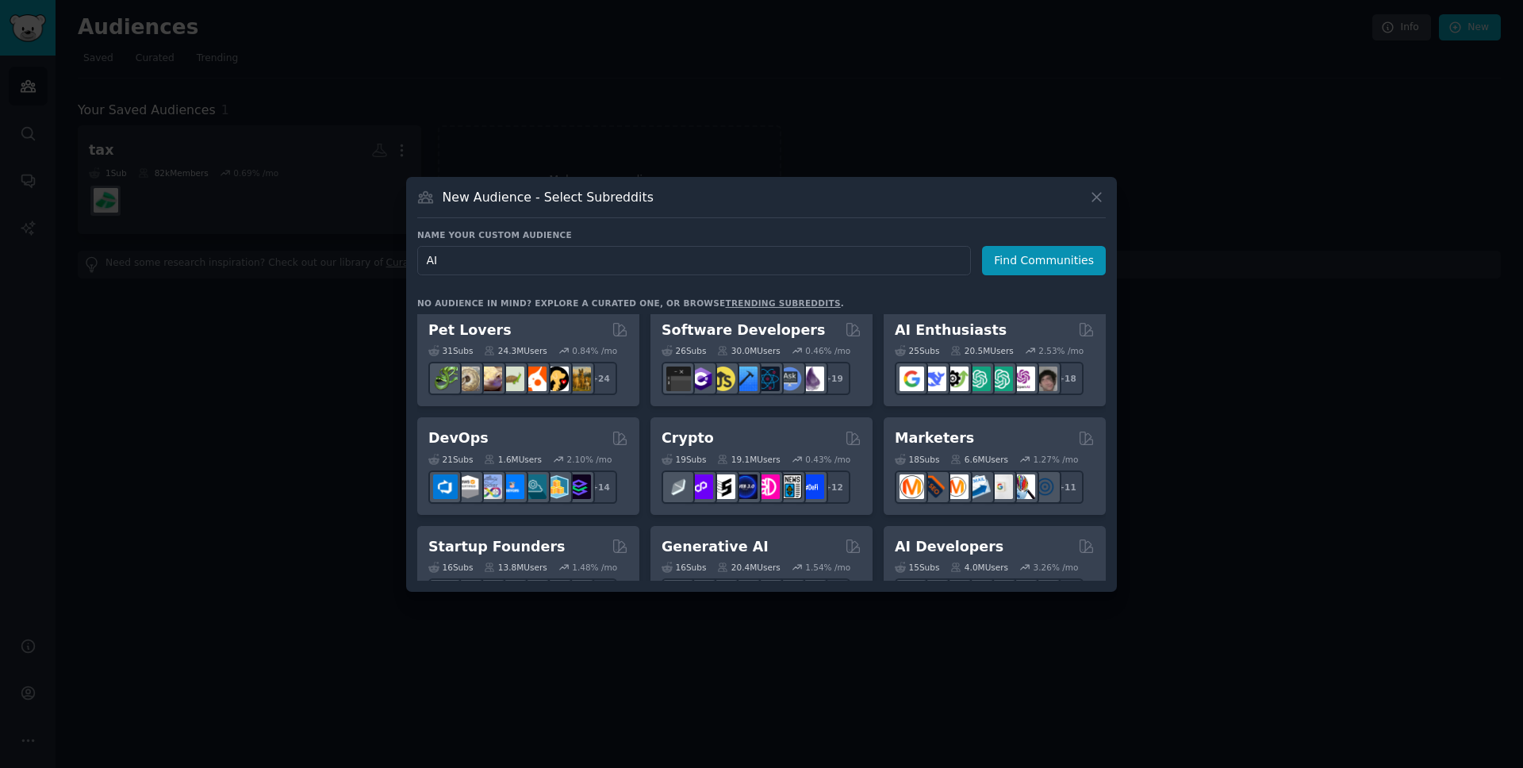
scroll to position [0, 0]
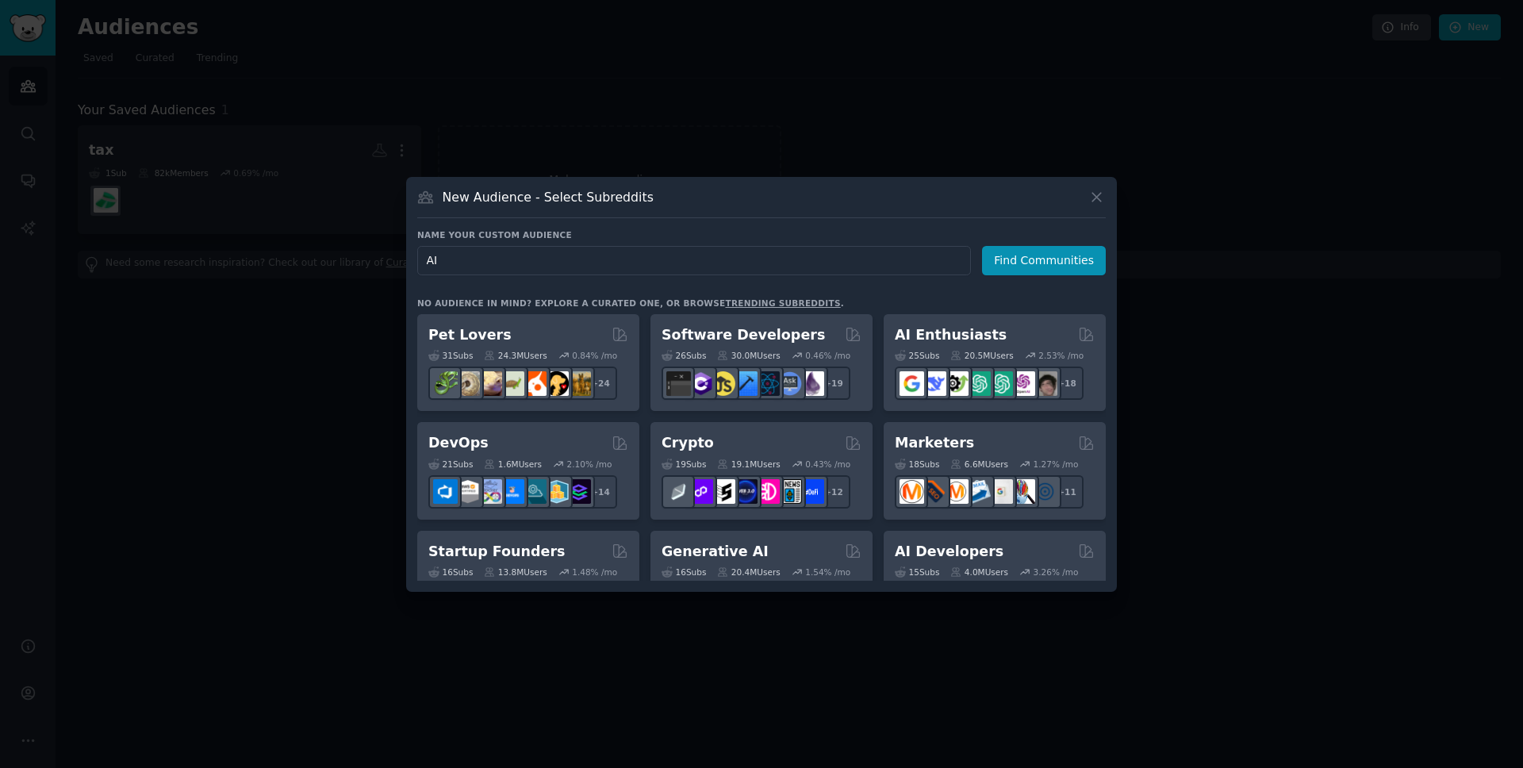
click at [455, 259] on input "AI" at bounding box center [694, 260] width 554 height 29
type input "accounting"
click at [1031, 270] on button "Find Communities" at bounding box center [1044, 260] width 124 height 29
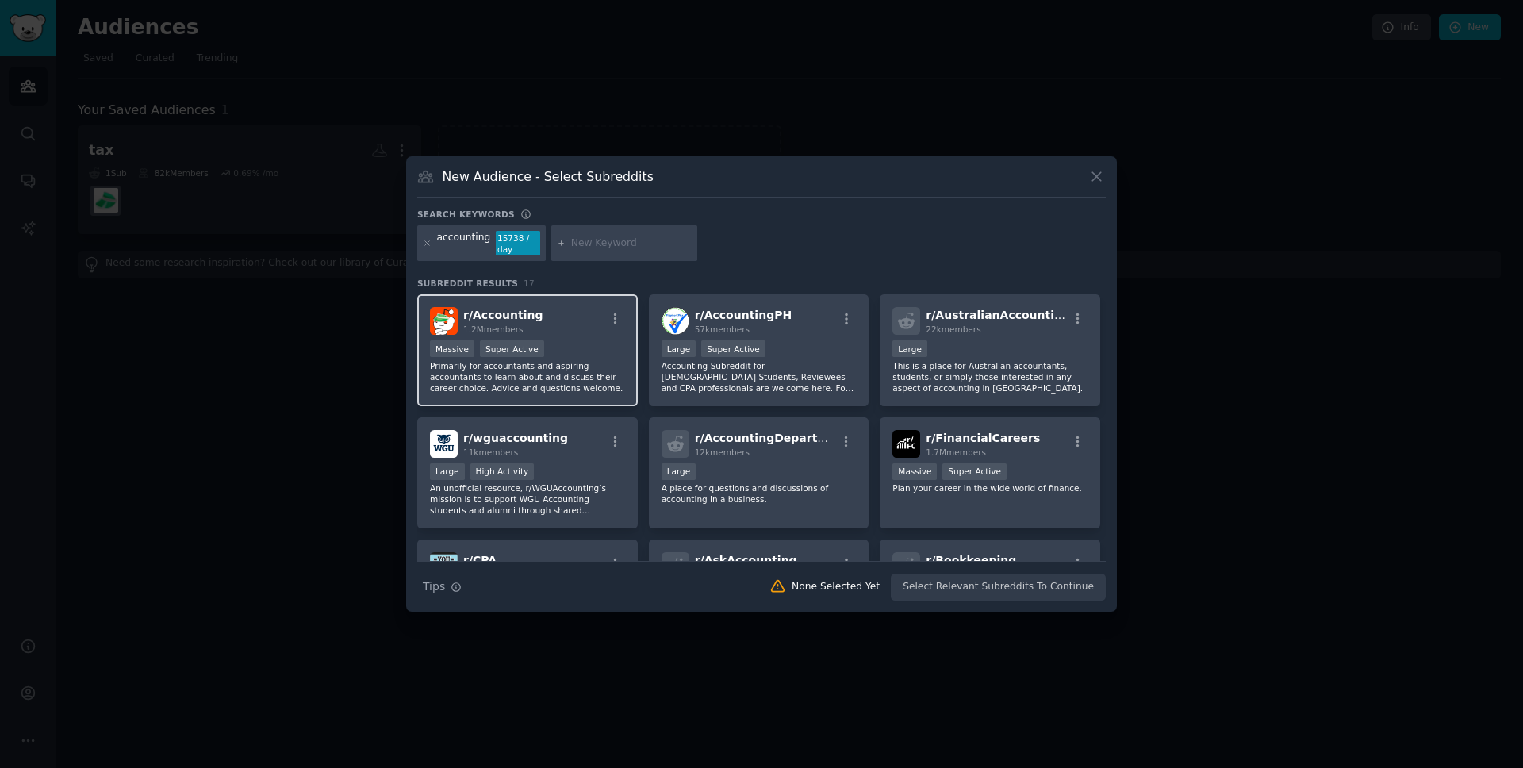
click at [546, 326] on div "r/ Accounting 1.2M members" at bounding box center [527, 321] width 195 height 28
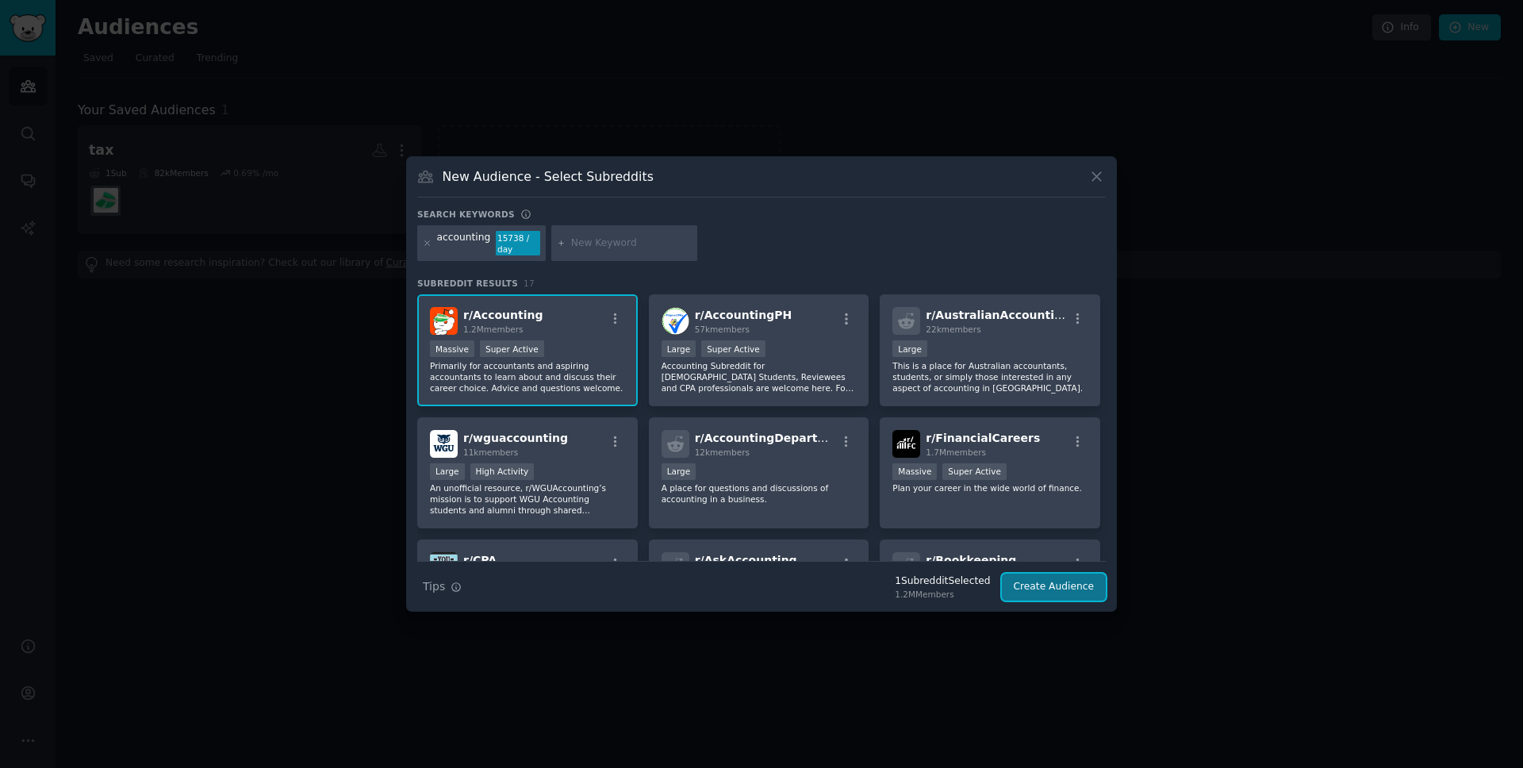
click at [1038, 589] on button "Create Audience" at bounding box center [1054, 586] width 105 height 27
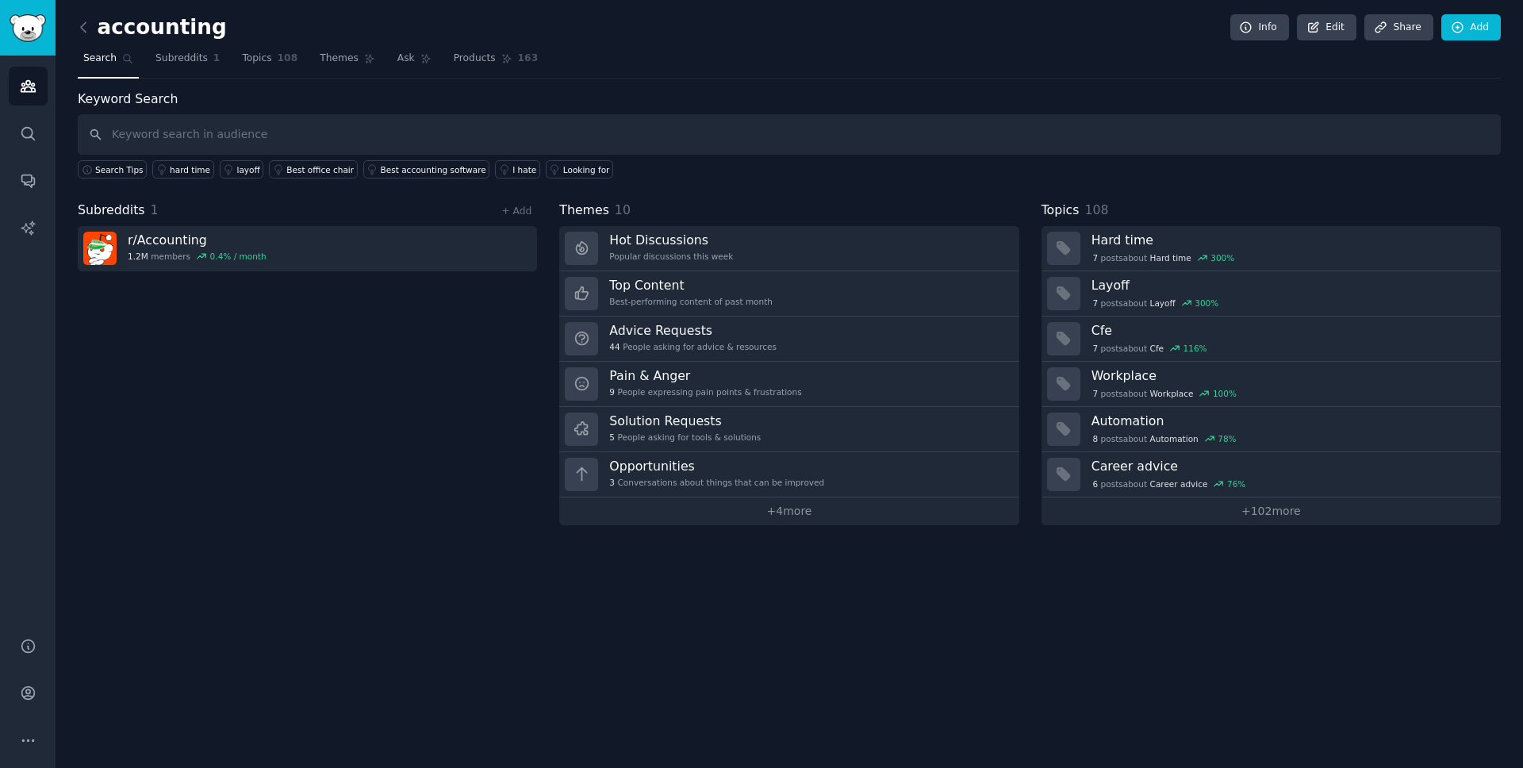
click at [351, 138] on input "text" at bounding box center [789, 134] width 1423 height 40
type input "AI Tax Prep"
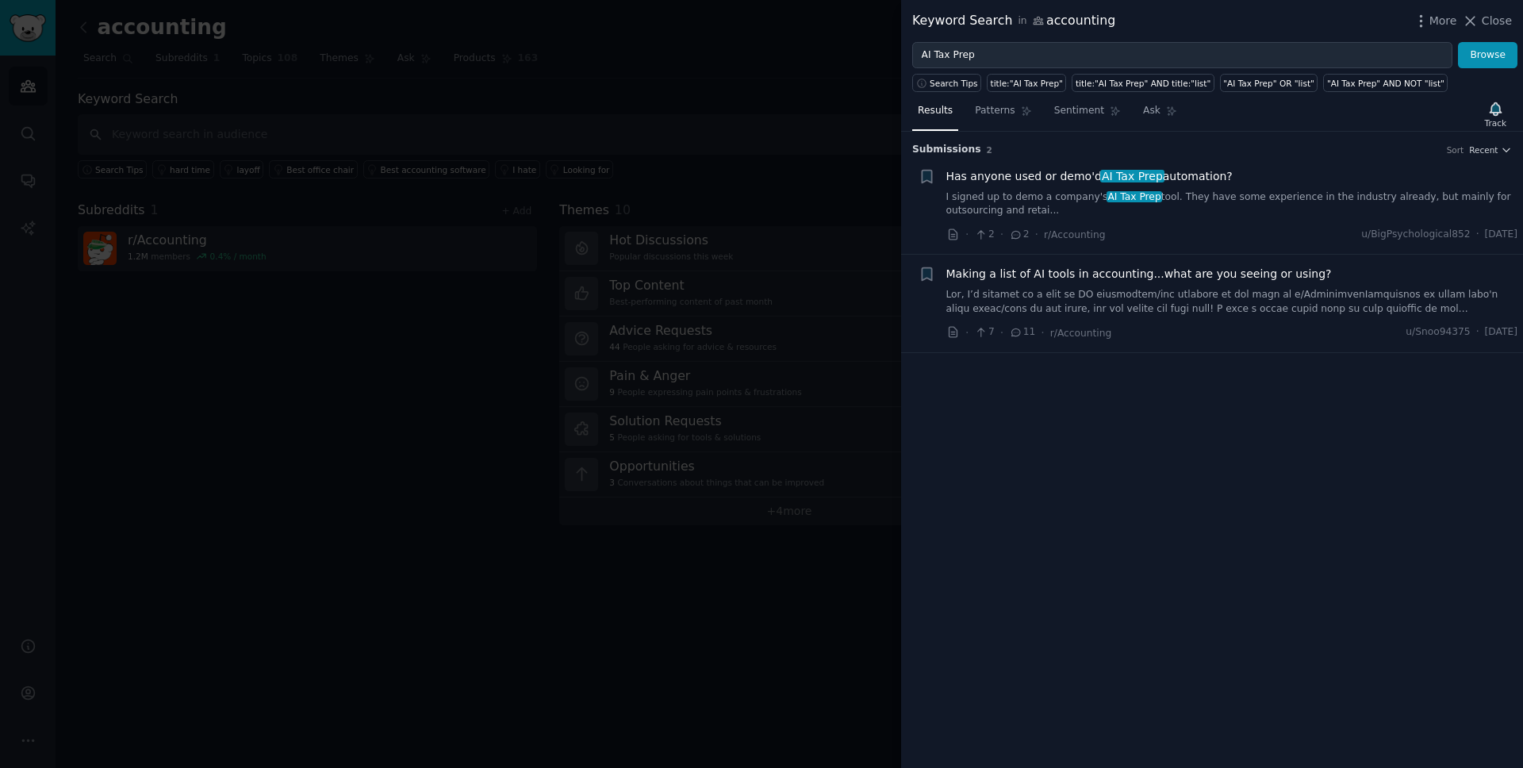
click at [1210, 194] on link "I signed up to demo a company's AI Tax Prep tool. They have some experience in …" at bounding box center [1232, 204] width 572 height 28
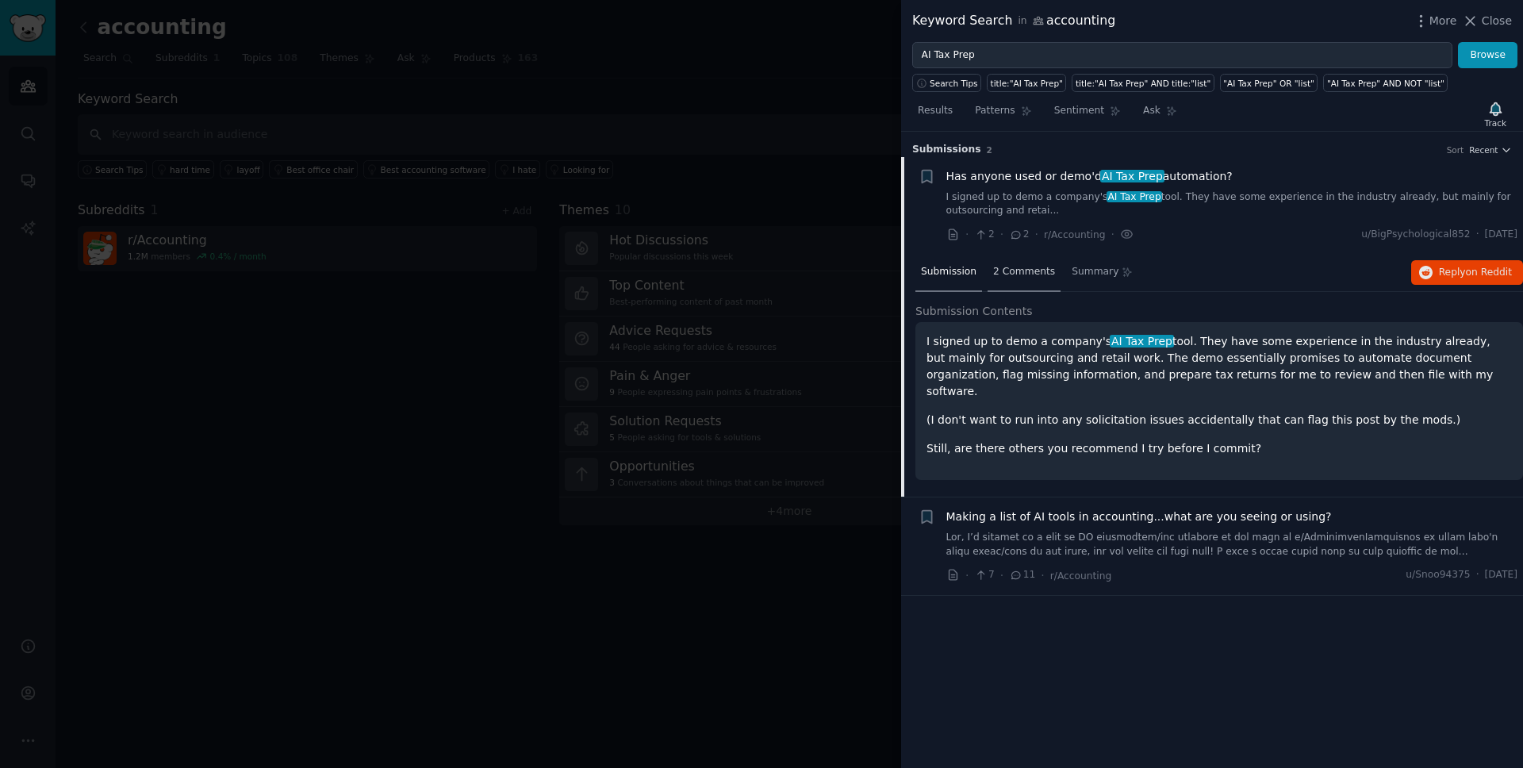
click at [1041, 272] on span "2 Comments" at bounding box center [1024, 272] width 62 height 14
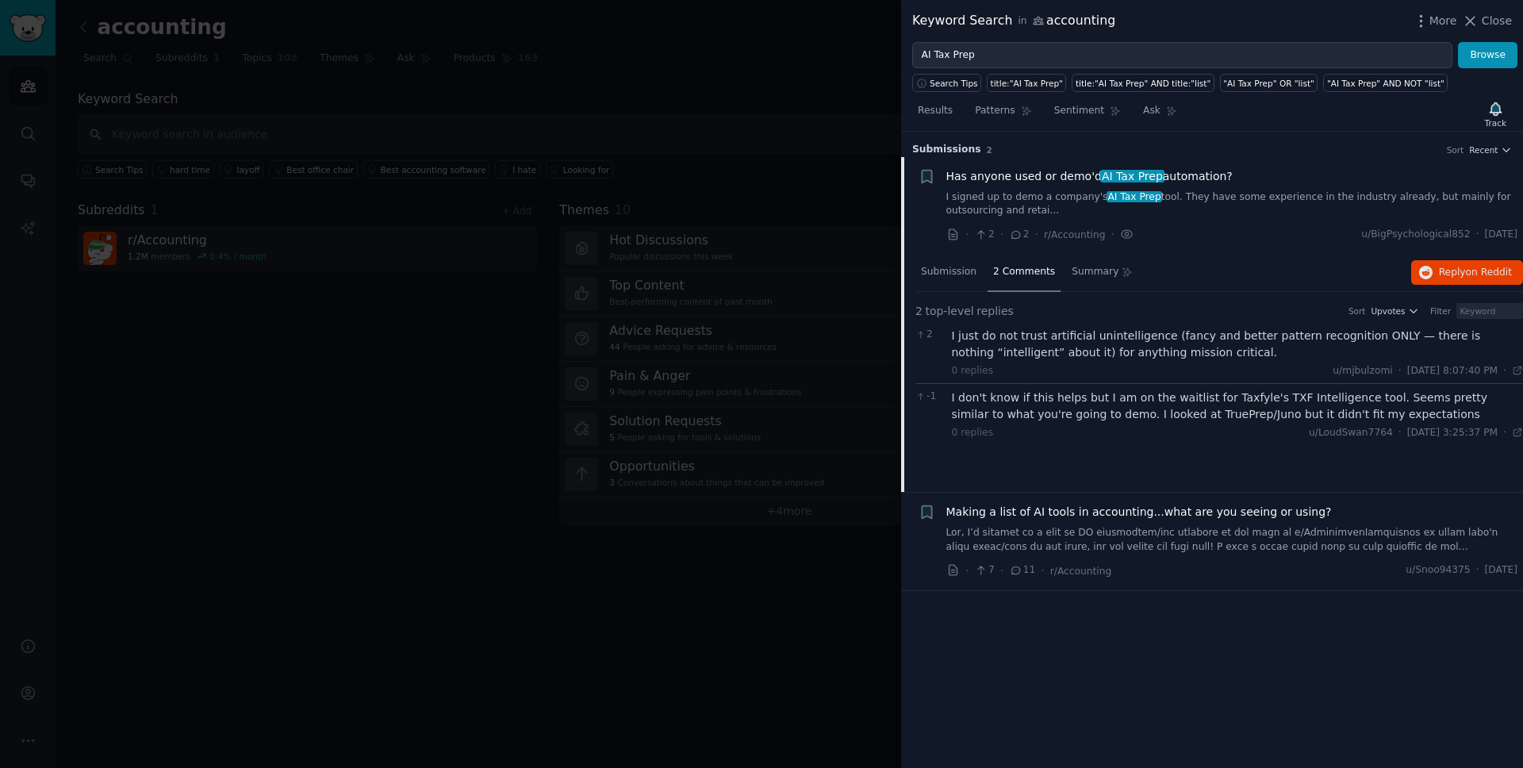
click at [1225, 410] on div "I don't know if this helps but I am on the waitlist for Taxfyle's TXF Intellige…" at bounding box center [1238, 405] width 572 height 33
click at [1200, 359] on div "I just do not trust artificial unintelligence (fancy and better pattern recogni…" at bounding box center [1238, 344] width 572 height 33
click at [1108, 408] on div "I don't know if this helps but I am on the waitlist for Taxfyle's TXF Intellige…" at bounding box center [1238, 405] width 572 height 33
click at [916, 397] on icon at bounding box center [920, 397] width 11 height 9
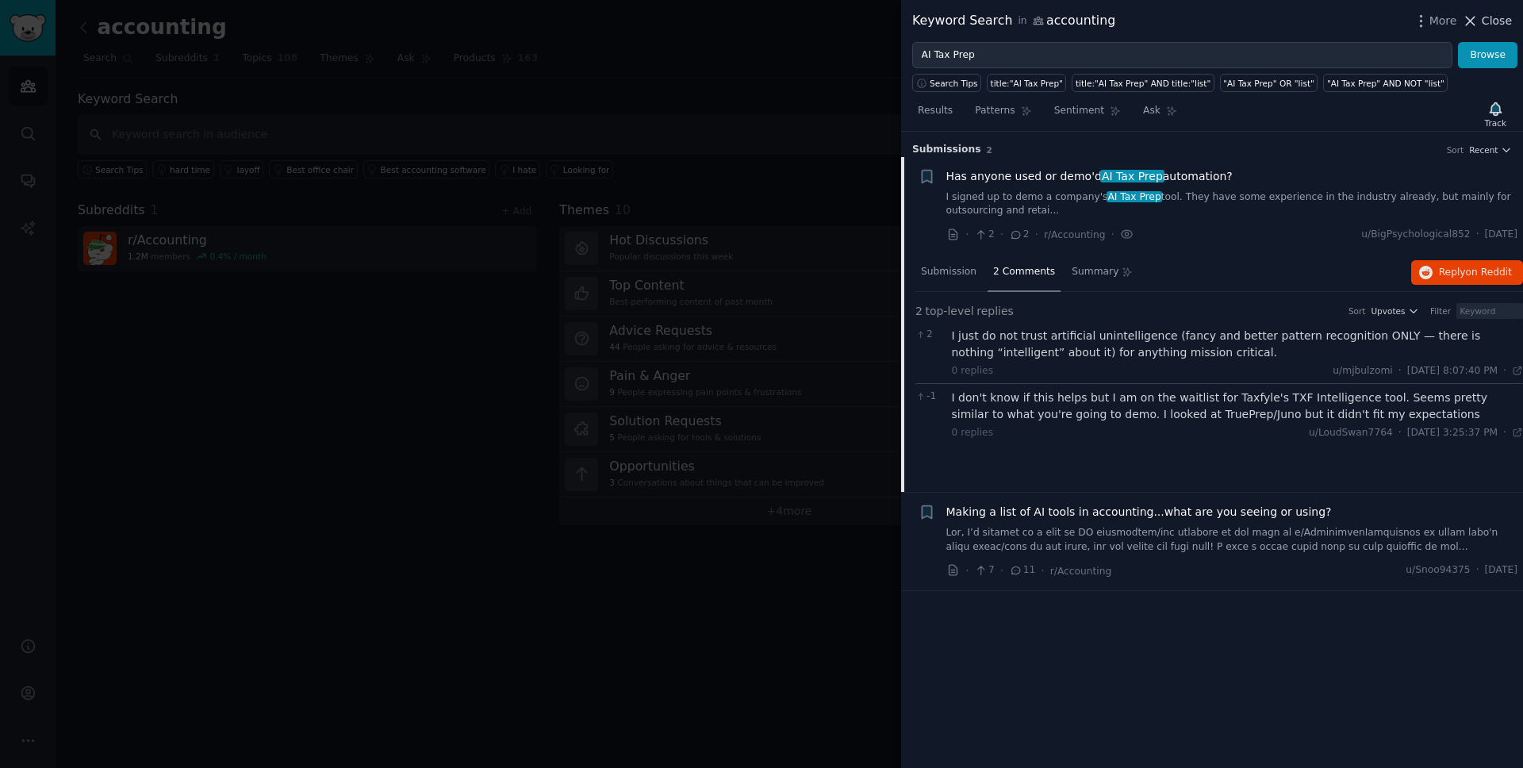
click at [1499, 17] on span "Close" at bounding box center [1497, 21] width 30 height 17
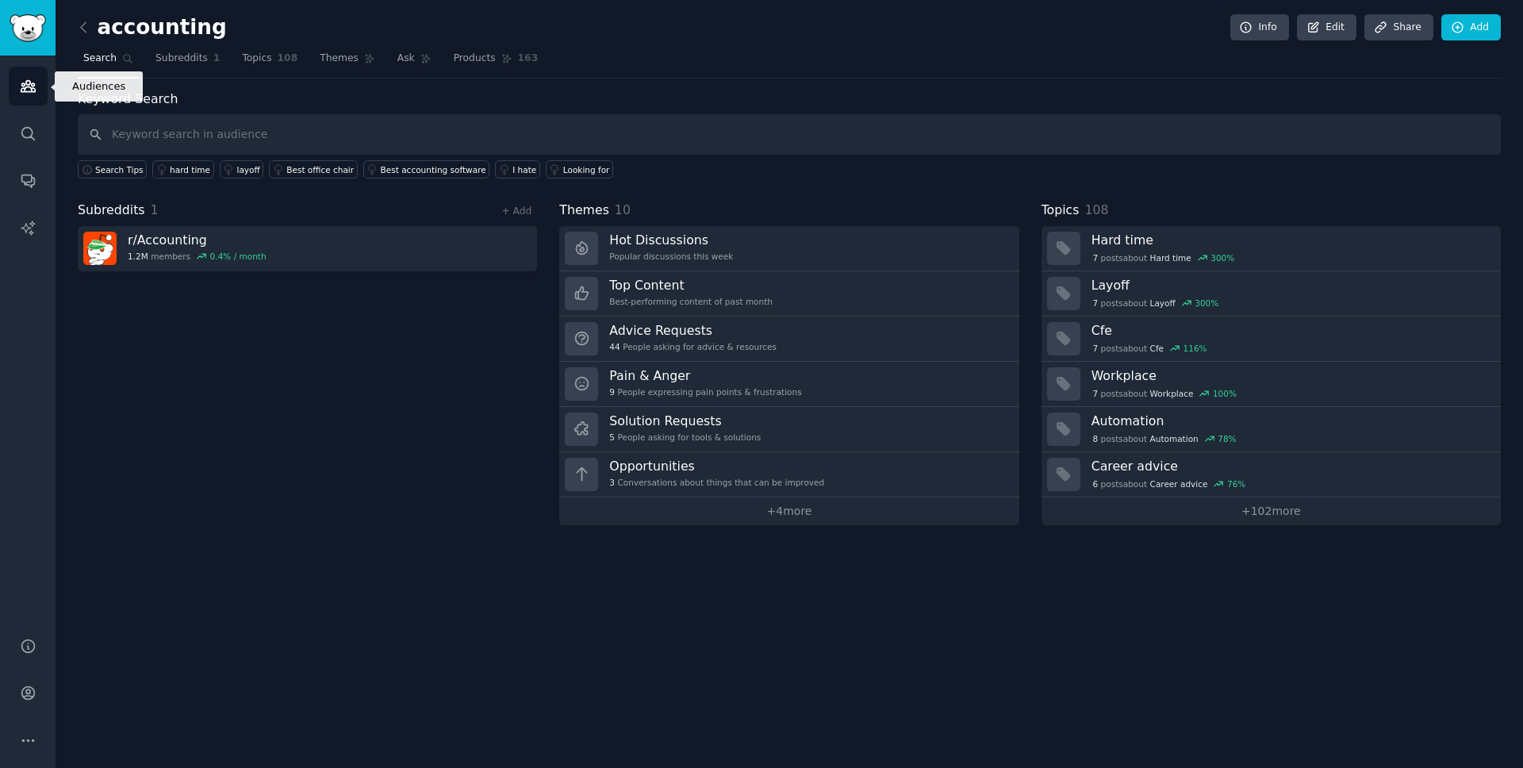
click at [33, 84] on icon "Sidebar" at bounding box center [28, 86] width 14 height 11
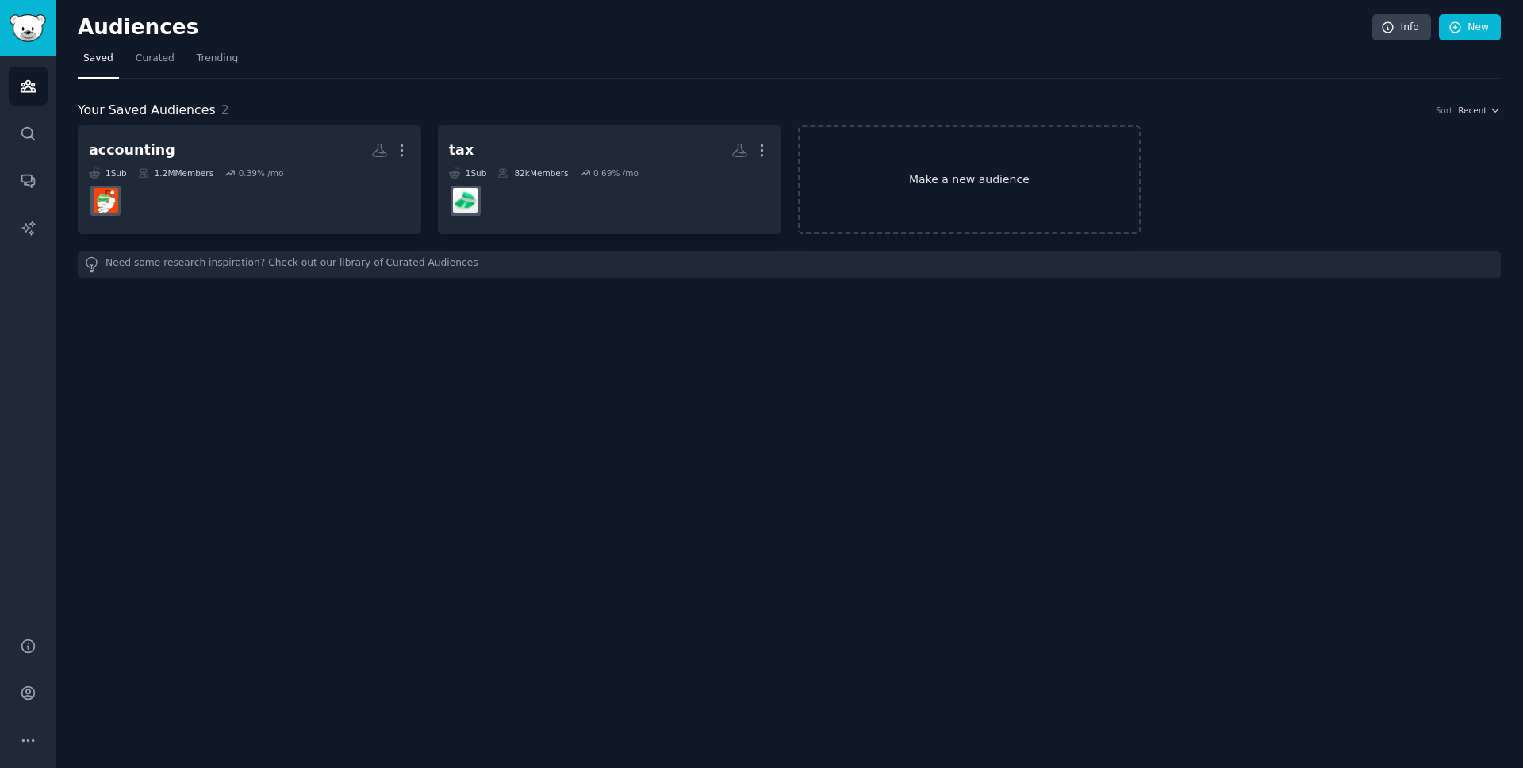
click at [968, 170] on link "Make a new audience" at bounding box center [969, 179] width 343 height 109
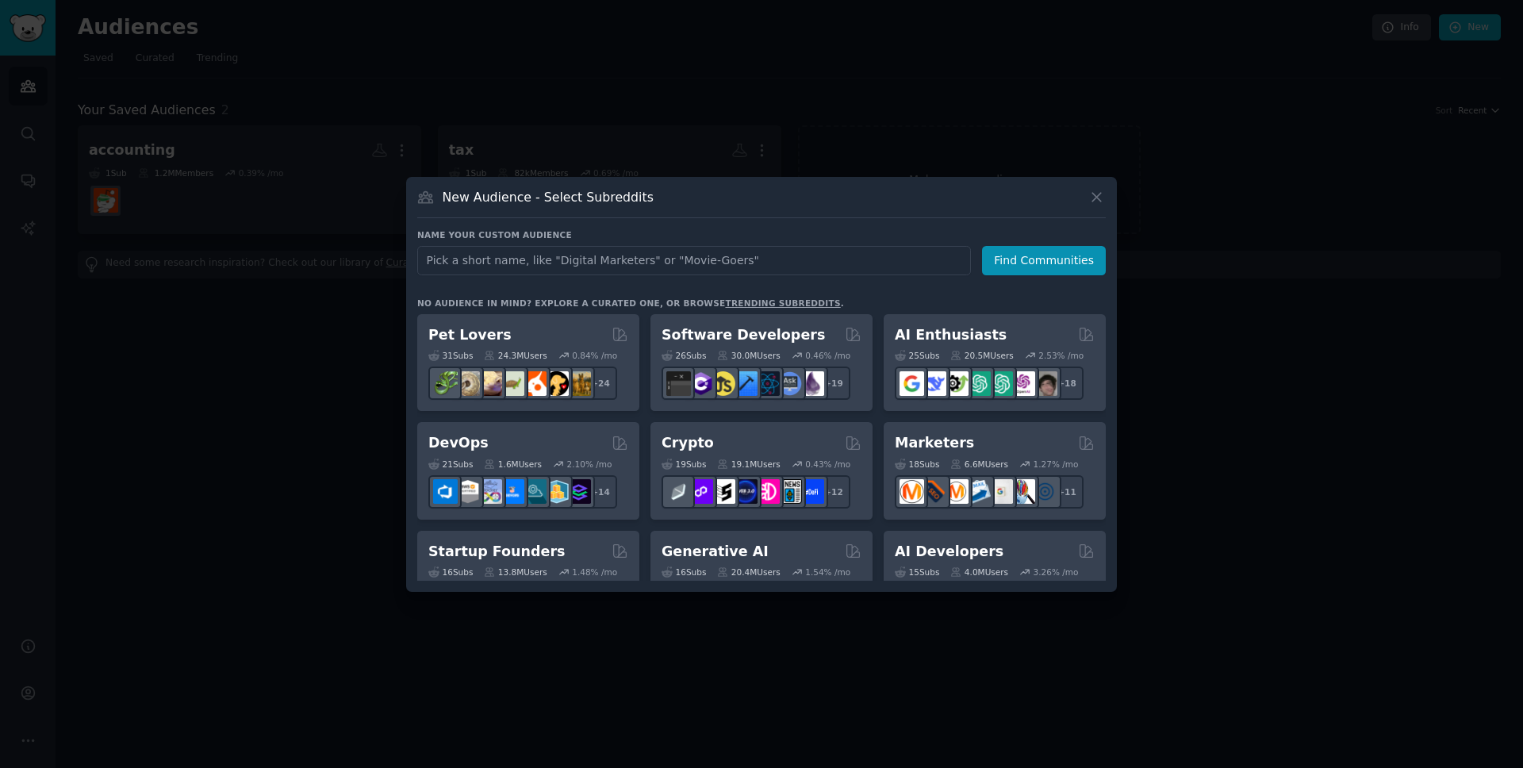
click at [672, 259] on input "text" at bounding box center [694, 260] width 554 height 29
type input "tax pros"
click button "Find Communities" at bounding box center [1044, 260] width 124 height 29
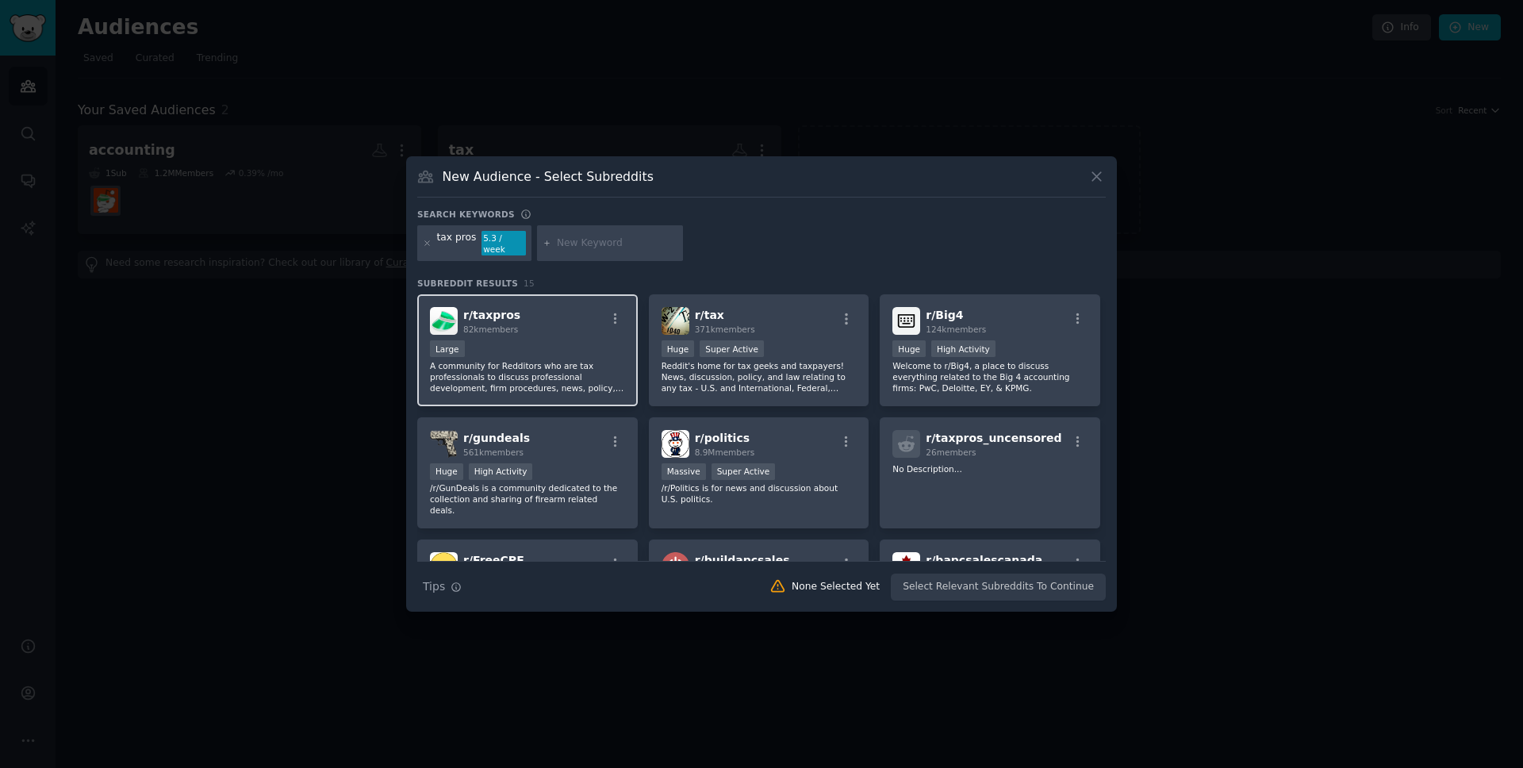
click at [569, 340] on div "Large" at bounding box center [527, 350] width 195 height 20
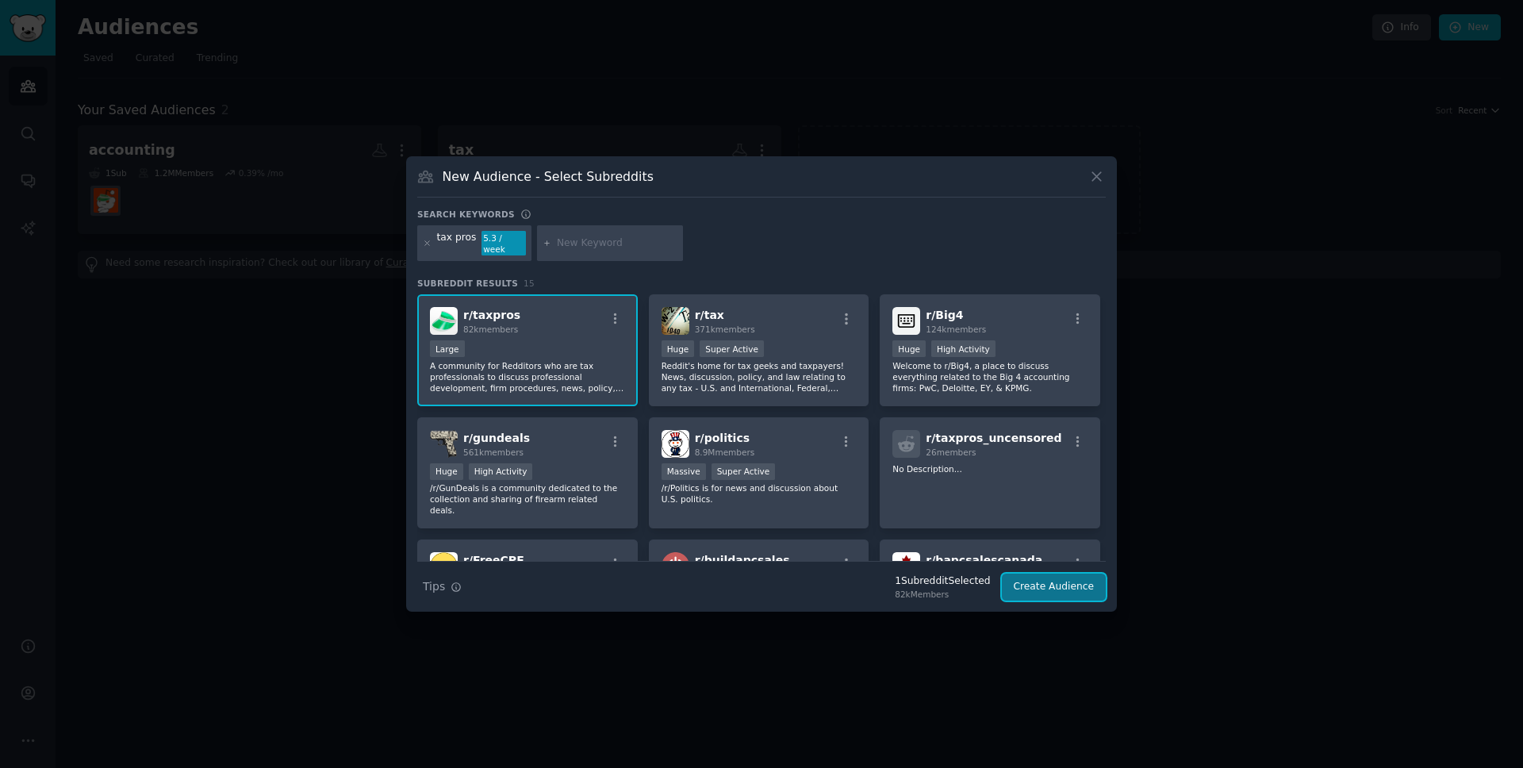
click at [1037, 581] on button "Create Audience" at bounding box center [1054, 586] width 105 height 27
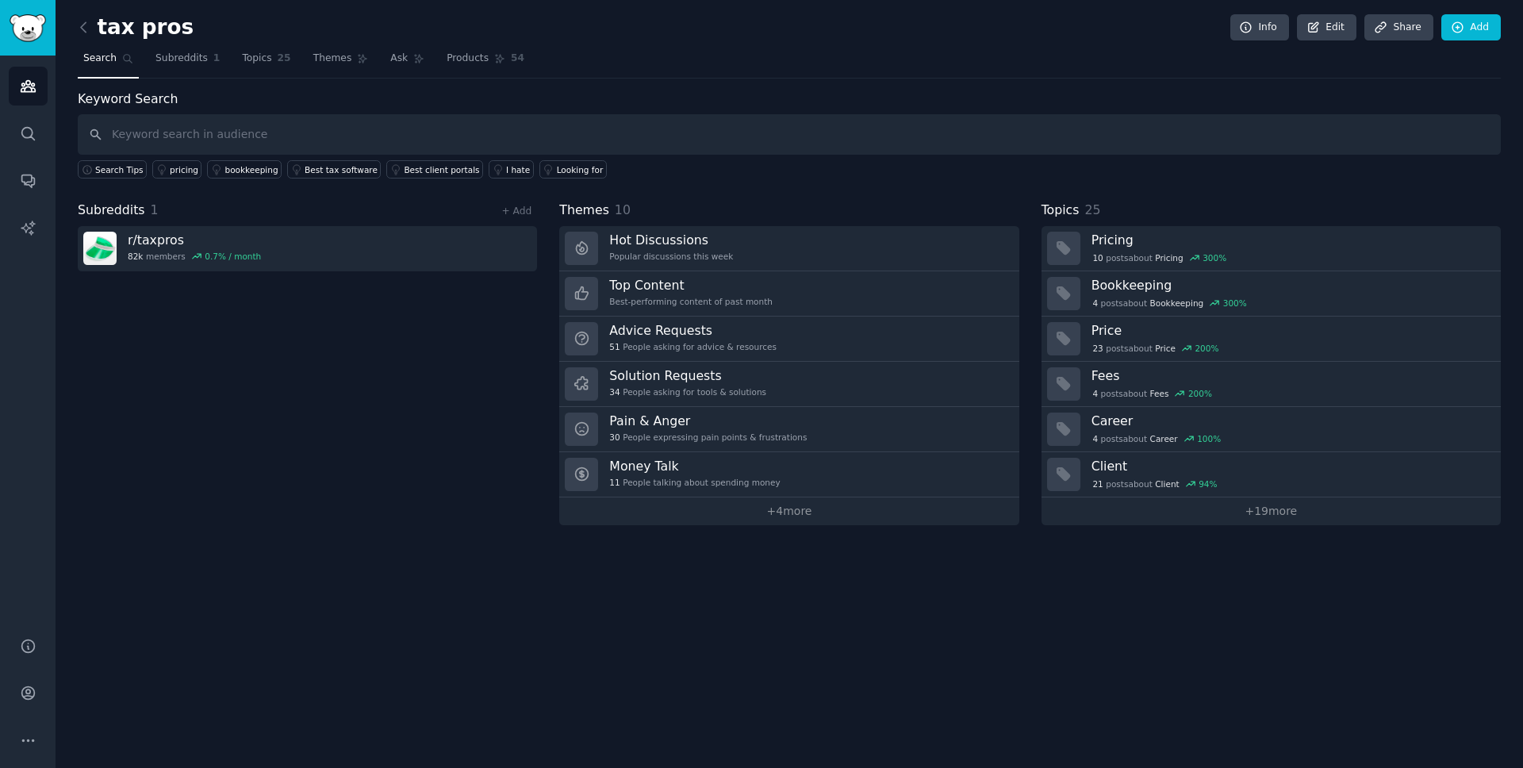
click at [190, 131] on input "text" at bounding box center [789, 134] width 1423 height 40
type input "AI Tax Prep"
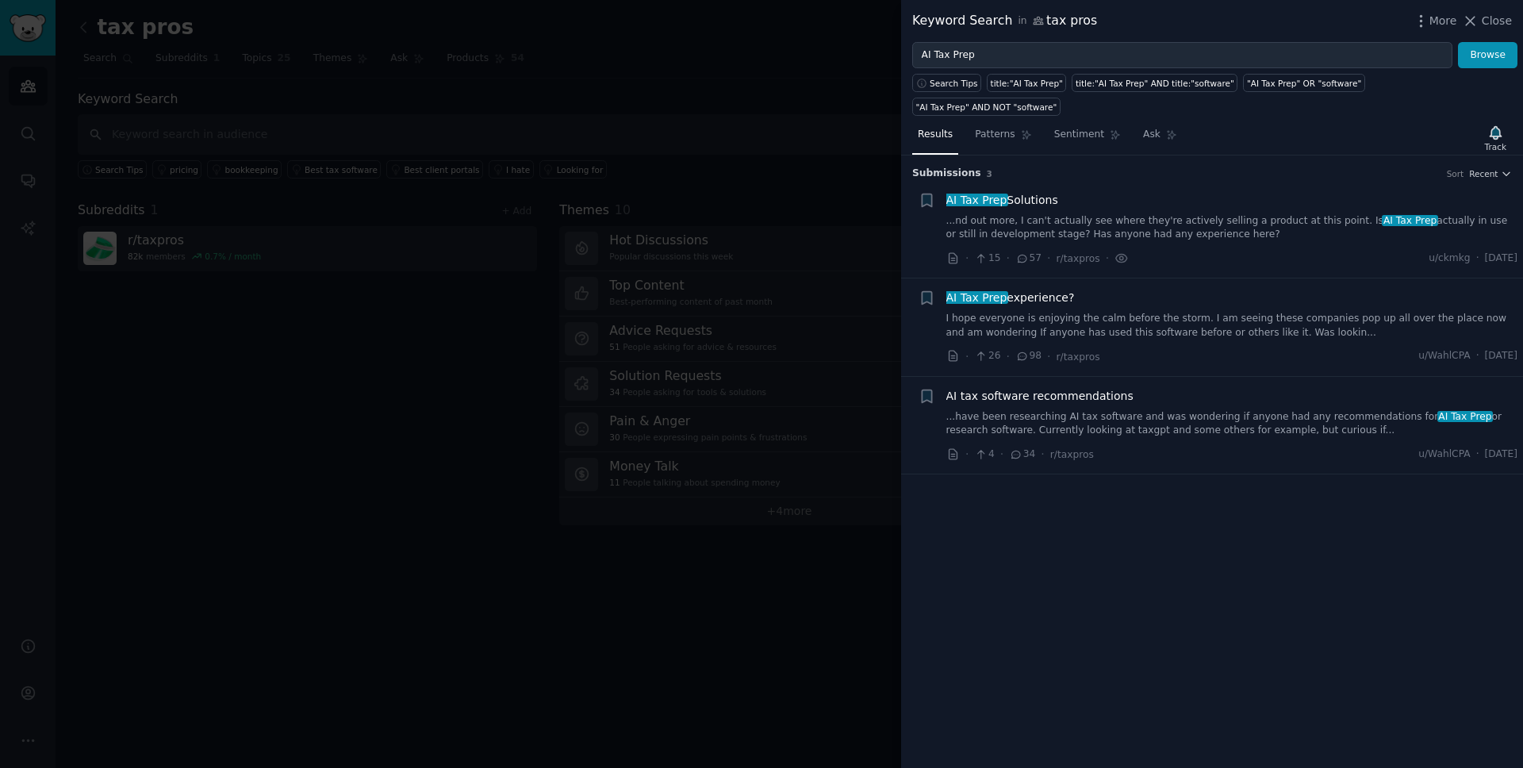
click at [1273, 218] on div "AI Tax Prep Solutions ...nd out more, I can't actually see where they're active…" at bounding box center [1232, 229] width 572 height 75
click at [1156, 216] on link "...nd out more, I can't actually see where they're actively selling a product a…" at bounding box center [1232, 228] width 572 height 28
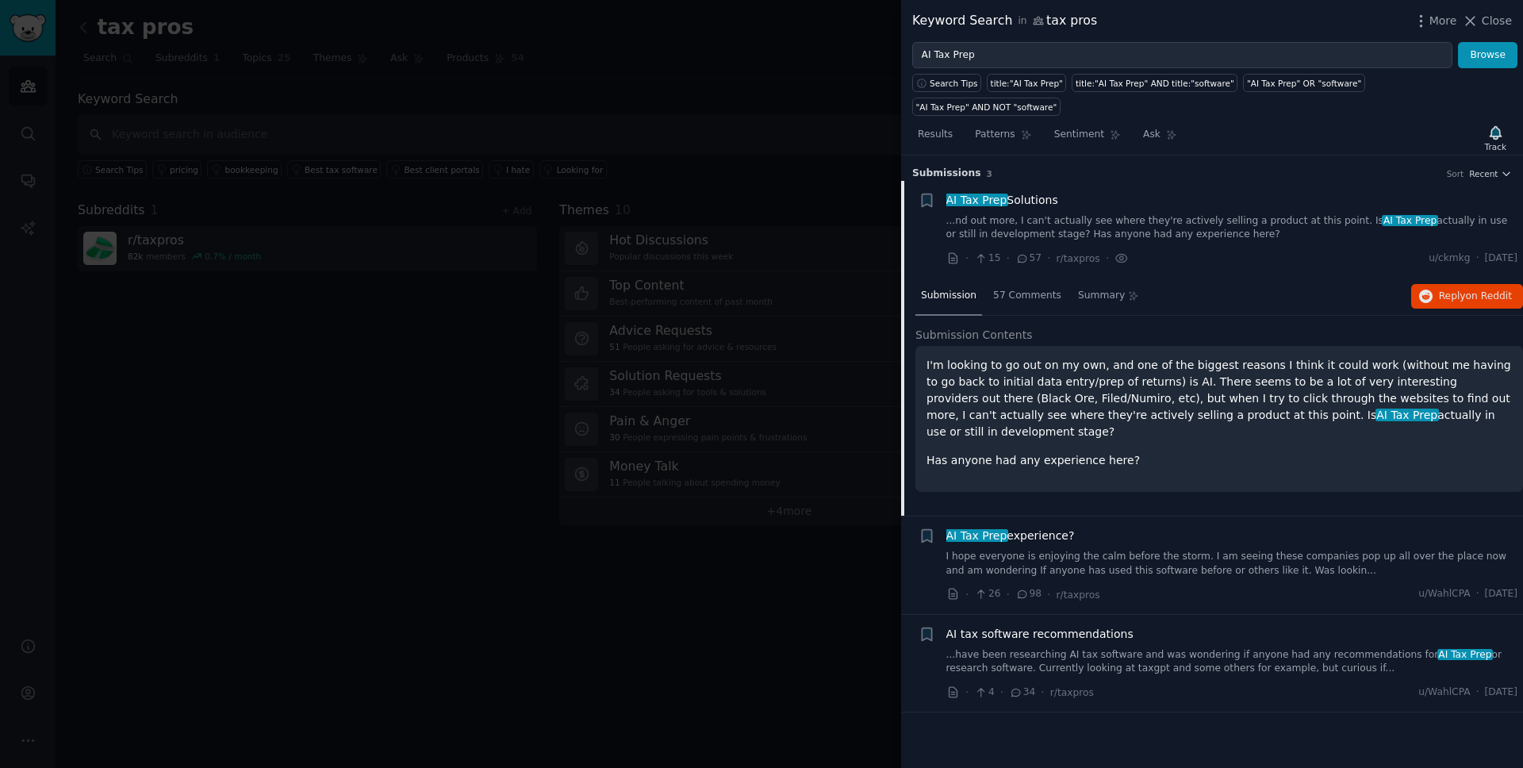
click at [1142, 626] on div "AI tax software recommendations ...have been researching AI tax software and wa…" at bounding box center [1232, 651] width 572 height 50
click at [1176, 648] on link "...have been researching AI tax software and was wondering if anyone had any re…" at bounding box center [1232, 662] width 572 height 28
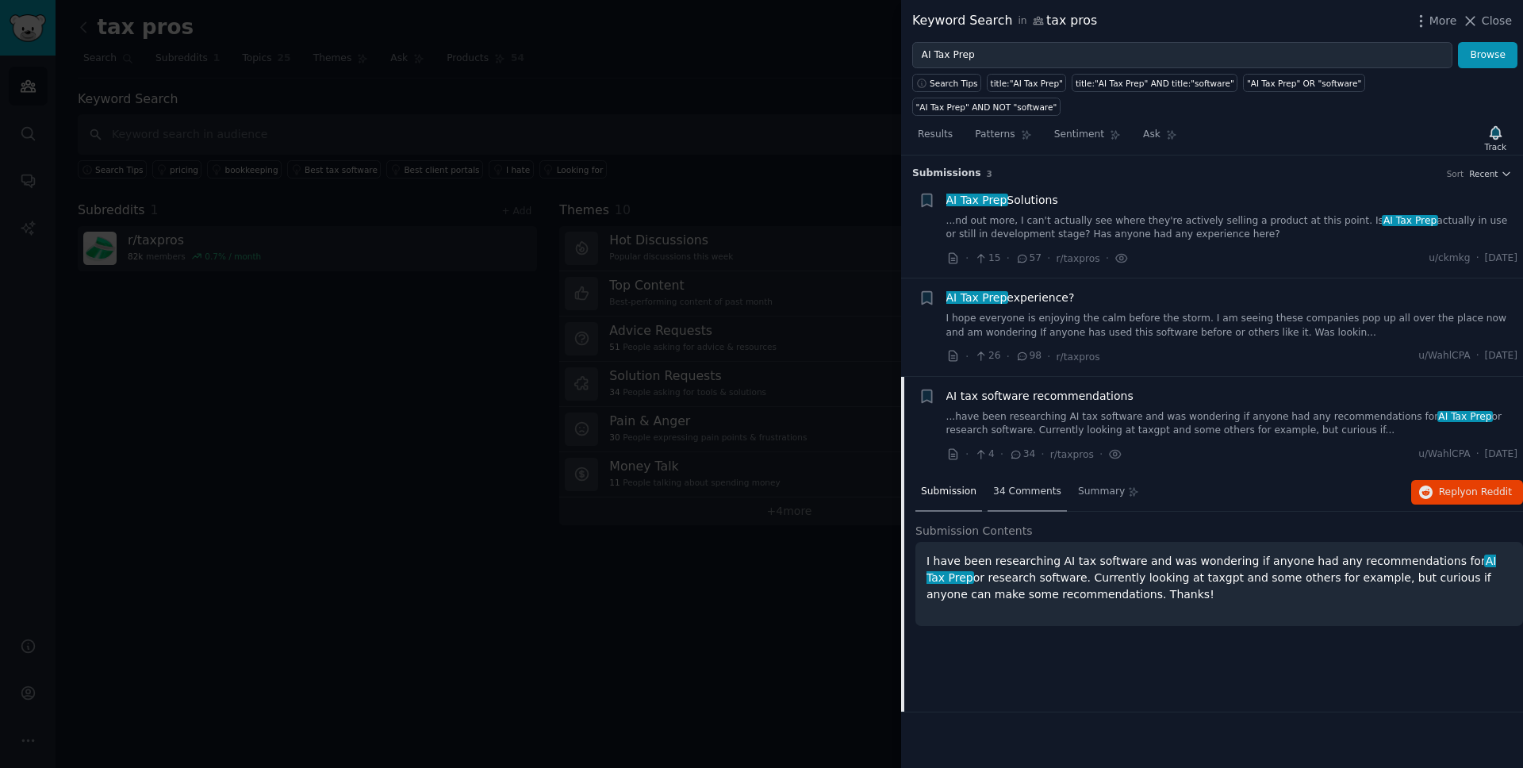
click at [1030, 485] on span "34 Comments" at bounding box center [1027, 492] width 68 height 14
